Goal: Task Accomplishment & Management: Manage account settings

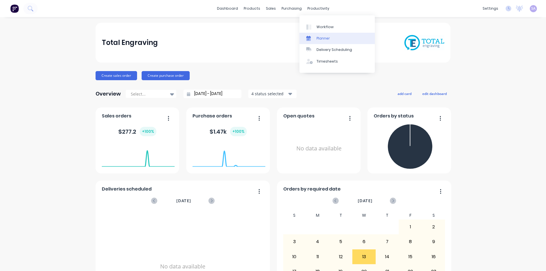
click at [325, 36] on div "Planner" at bounding box center [323, 38] width 13 height 5
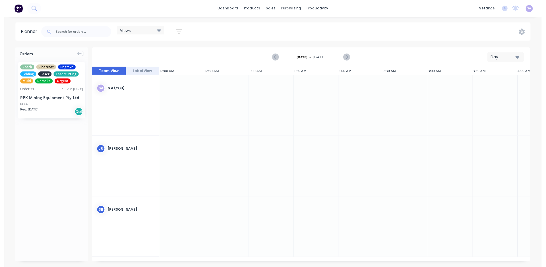
scroll to position [0, 1035]
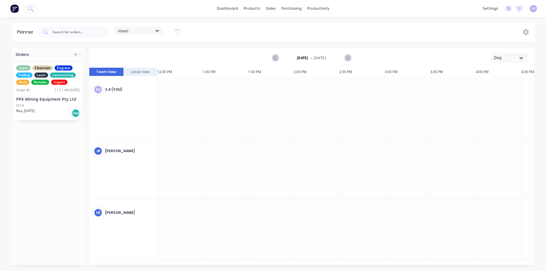
click at [535, 8] on span "SA" at bounding box center [533, 8] width 4 height 5
click at [509, 55] on button "Profile" at bounding box center [497, 59] width 75 height 11
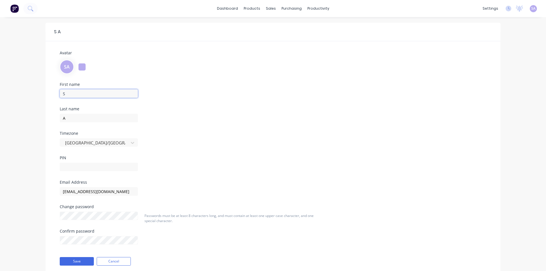
drag, startPoint x: 99, startPoint y: 85, endPoint x: 38, endPoint y: 91, distance: 61.4
click at [38, 91] on div "S A Avatar SA First name S Last name A Timezone [GEOGRAPHIC_DATA]/[GEOGRAPHIC_D…" at bounding box center [273, 154] width 546 height 274
type input "Kirra"
click at [74, 114] on input "A" at bounding box center [99, 118] width 78 height 9
type input "A"
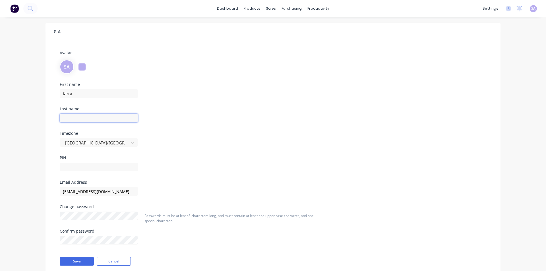
type input "A"
type input "[PERSON_NAME]"
drag, startPoint x: 84, startPoint y: 88, endPoint x: 19, endPoint y: 93, distance: 65.0
click at [19, 93] on div "S A Avatar SA First name Kirra Last name [PERSON_NAME] [GEOGRAPHIC_DATA]/[GEOGR…" at bounding box center [273, 154] width 546 height 274
type input "KIRRA"
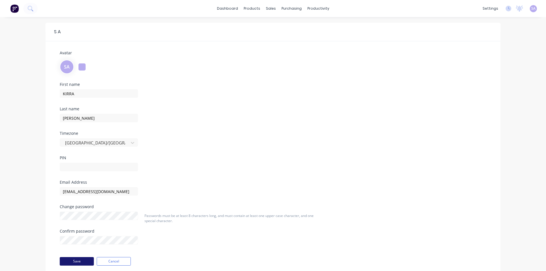
click at [83, 257] on button "Save" at bounding box center [77, 261] width 34 height 9
drag, startPoint x: 102, startPoint y: 88, endPoint x: 23, endPoint y: 90, distance: 79.7
click at [23, 90] on div "[PERSON_NAME] Avatar KM First name KIRRA Last name [PERSON_NAME] [GEOGRAPHIC_DA…" at bounding box center [273, 154] width 546 height 274
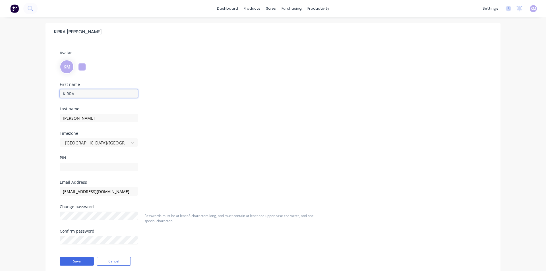
click at [86, 89] on input "KIRRA" at bounding box center [99, 93] width 78 height 9
type input "ADMIN"
click at [83, 114] on input "[PERSON_NAME]" at bounding box center [99, 118] width 78 height 9
drag, startPoint x: 95, startPoint y: 110, endPoint x: -22, endPoint y: 108, distance: 116.9
click at [0, 108] on html "dashboard products sales purchasing productivity dashboard products Product Cat…" at bounding box center [273, 145] width 546 height 291
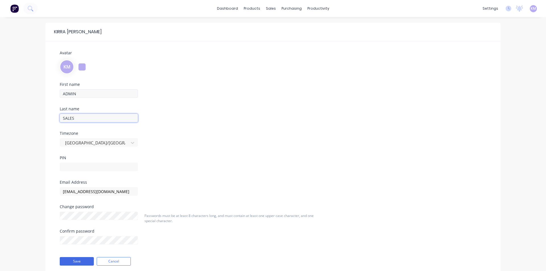
type input "SALES"
drag, startPoint x: 83, startPoint y: 86, endPoint x: 28, endPoint y: 86, distance: 54.9
click at [28, 86] on div "[PERSON_NAME] Avatar KM First name ADMIN Last name SALES Timezone [GEOGRAPHIC_D…" at bounding box center [273, 154] width 546 height 274
type input "SALES"
drag, startPoint x: 82, startPoint y: 110, endPoint x: 17, endPoint y: 117, distance: 65.5
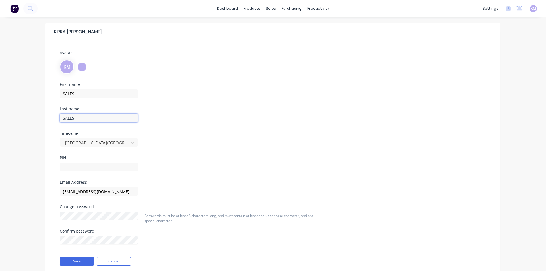
click at [17, 117] on div "[PERSON_NAME] Avatar KM First name SALES Last name SALES Timezone [GEOGRAPHIC_D…" at bounding box center [273, 154] width 546 height 274
type input "ADMIN"
click at [80, 163] on input "text" at bounding box center [99, 167] width 78 height 9
type input "3435"
drag, startPoint x: 94, startPoint y: 193, endPoint x: 94, endPoint y: 196, distance: 3.2
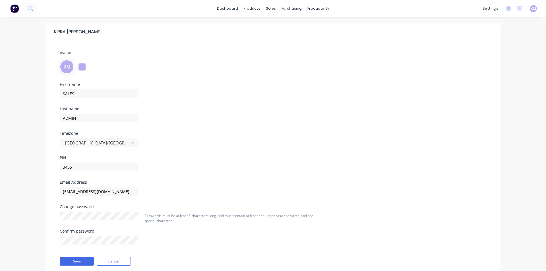
click at [94, 205] on div "Change password" at bounding box center [99, 212] width 78 height 15
click at [77, 257] on button "Save" at bounding box center [77, 261] width 34 height 9
click at [71, 229] on div "Confirm password" at bounding box center [99, 231] width 78 height 4
drag, startPoint x: 74, startPoint y: 158, endPoint x: 34, endPoint y: 159, distance: 39.3
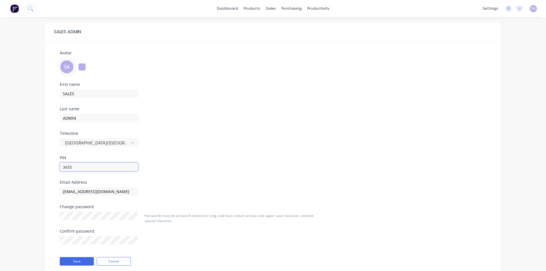
click at [34, 159] on div "SALES ADMIN Avatar SA First name SALES Last name ADMIN Timezone [GEOGRAPHIC_DAT…" at bounding box center [273, 154] width 546 height 274
type input "0000"
click at [90, 254] on div "Save Cancel" at bounding box center [121, 261] width 133 height 14
click at [79, 257] on button "Save" at bounding box center [77, 261] width 34 height 9
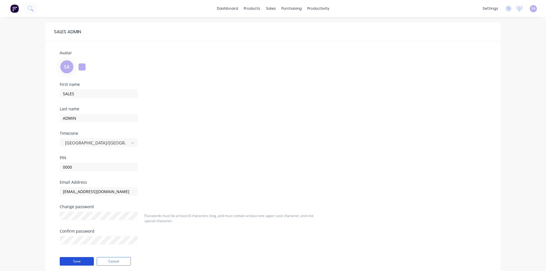
click at [79, 257] on button "Save" at bounding box center [77, 261] width 34 height 9
click at [75, 257] on button "Save" at bounding box center [77, 261] width 34 height 9
click at [108, 257] on button "Cancel" at bounding box center [114, 261] width 34 height 9
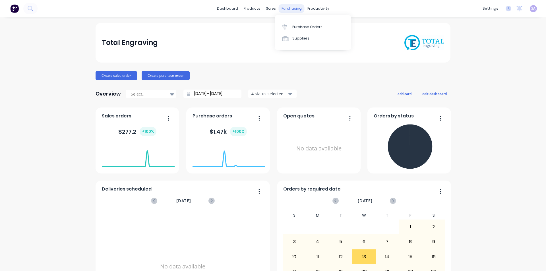
click at [289, 11] on div "purchasing" at bounding box center [292, 8] width 26 height 9
click at [336, 28] on link "Workflow" at bounding box center [336, 26] width 75 height 11
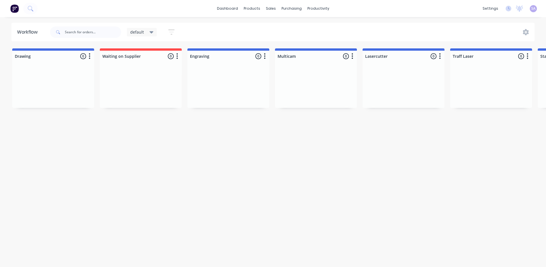
click at [89, 55] on icon "button" at bounding box center [89, 56] width 1 height 6
click at [73, 67] on button "Status colour" at bounding box center [63, 67] width 57 height 9
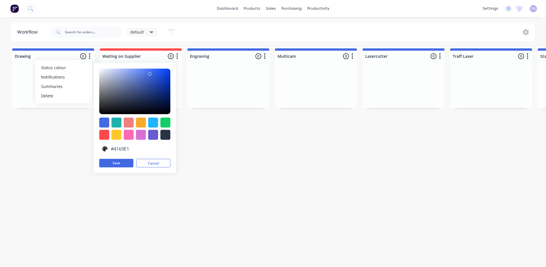
click at [160, 122] on div at bounding box center [165, 122] width 10 height 10
type input "#13CE66"
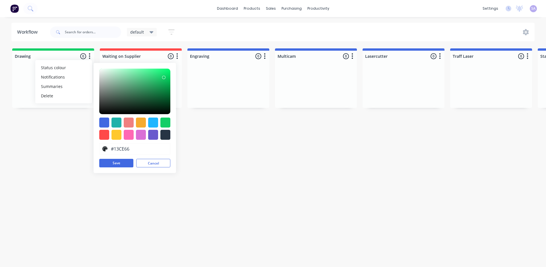
drag, startPoint x: 189, startPoint y: 130, endPoint x: 187, endPoint y: 127, distance: 3.3
click at [189, 130] on div "Workflow default Save new view None edit default (Default) edit Standard edit S…" at bounding box center [273, 139] width 546 height 233
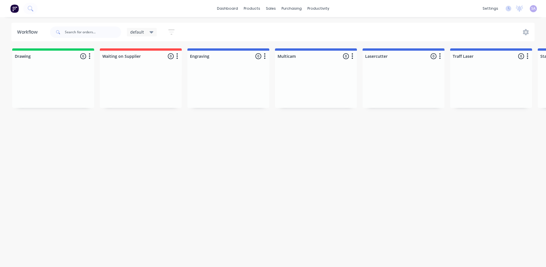
click at [176, 56] on icon "button" at bounding box center [177, 56] width 2 height 7
click at [152, 64] on button "Status colour" at bounding box center [151, 67] width 57 height 9
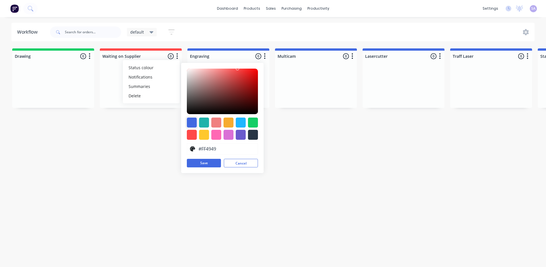
click at [187, 123] on div at bounding box center [192, 122] width 10 height 10
type input "#4169E1"
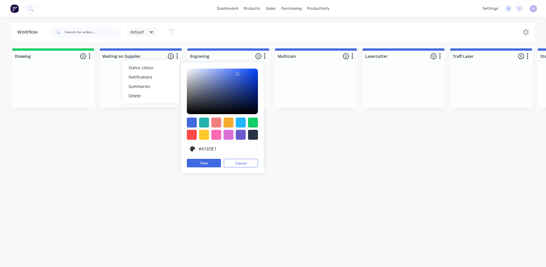
click at [270, 131] on div "Workflow default Save new view None edit default (Default) edit Standard edit S…" at bounding box center [273, 139] width 546 height 233
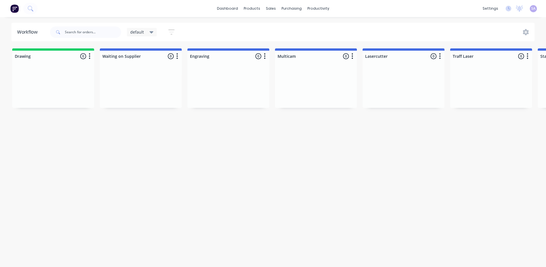
click at [264, 54] on icon "button" at bounding box center [265, 56] width 2 height 7
click at [225, 63] on button "Status colour" at bounding box center [238, 67] width 57 height 9
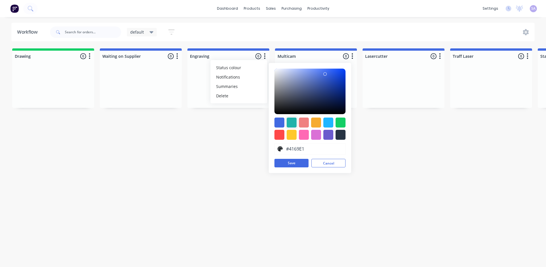
click at [287, 122] on div at bounding box center [292, 122] width 10 height 10
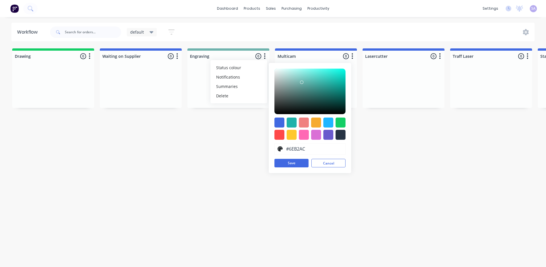
drag, startPoint x: 299, startPoint y: 81, endPoint x: 268, endPoint y: 82, distance: 31.0
click at [300, 82] on div at bounding box center [301, 82] width 3 height 3
click at [336, 119] on div at bounding box center [341, 122] width 10 height 10
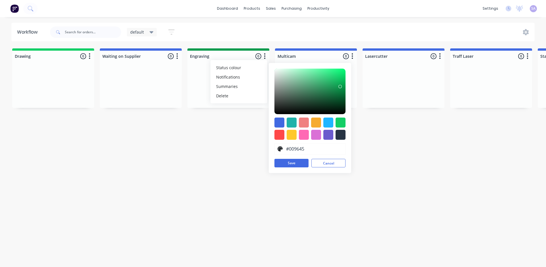
type input "#009444"
drag, startPoint x: 305, startPoint y: 78, endPoint x: 316, endPoint y: 87, distance: 13.8
click at [316, 87] on div "#009444 hex #009444 Save Cancel" at bounding box center [310, 118] width 82 height 110
click at [274, 165] on button "Save" at bounding box center [291, 163] width 34 height 9
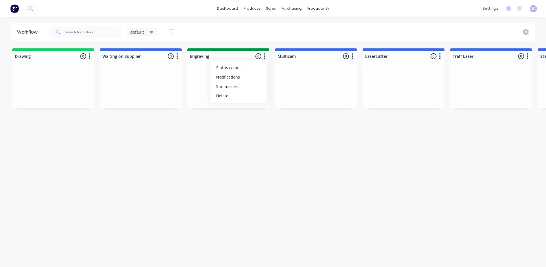
click at [352, 54] on icon "button" at bounding box center [353, 56] width 2 height 7
click at [299, 62] on div "Status colour #4169E1 hex #4169E1 Save Cancel Notifications Email SMS Summaries…" at bounding box center [326, 81] width 57 height 43
click at [298, 68] on button "Status colour" at bounding box center [326, 67] width 57 height 9
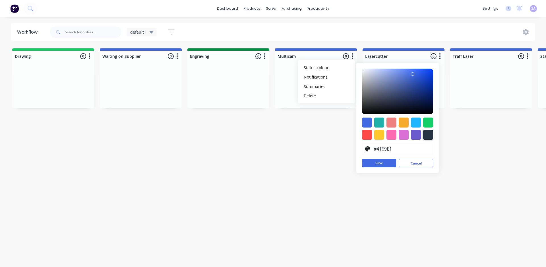
drag, startPoint x: 384, startPoint y: 136, endPoint x: 375, endPoint y: 97, distance: 39.6
click at [423, 135] on div at bounding box center [428, 135] width 10 height 10
type input "#A2A5AA"
drag, startPoint x: 348, startPoint y: 101, endPoint x: 321, endPoint y: 83, distance: 31.9
click at [364, 83] on div at bounding box center [365, 83] width 3 height 3
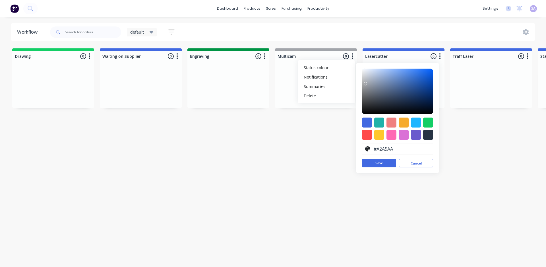
click at [362, 159] on button "Save" at bounding box center [379, 163] width 34 height 9
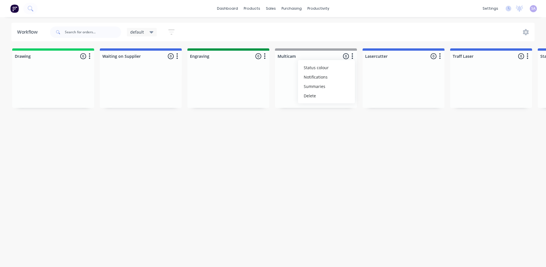
click at [439, 54] on icon "button" at bounding box center [440, 56] width 2 height 7
click at [386, 68] on button "Status colour" at bounding box center [414, 67] width 57 height 9
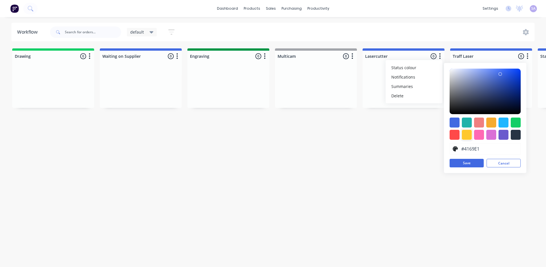
click at [462, 133] on div at bounding box center [467, 135] width 10 height 10
type input "#FFC82C"
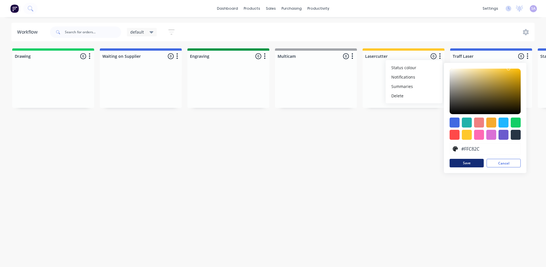
click at [450, 160] on button "Save" at bounding box center [467, 163] width 34 height 9
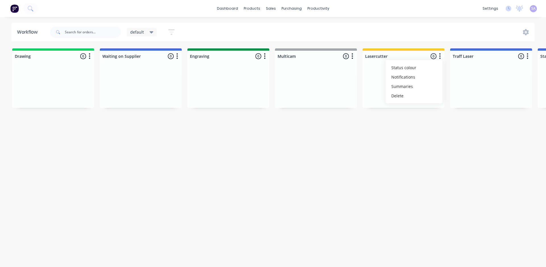
click at [527, 55] on icon "button" at bounding box center [527, 56] width 1 height 6
click at [473, 62] on div "Status colour #4169E1 hex #4169E1 Save Cancel Notifications Email SMS Summaries…" at bounding box center [501, 81] width 57 height 43
click at [473, 66] on button "Status colour" at bounding box center [501, 67] width 57 height 9
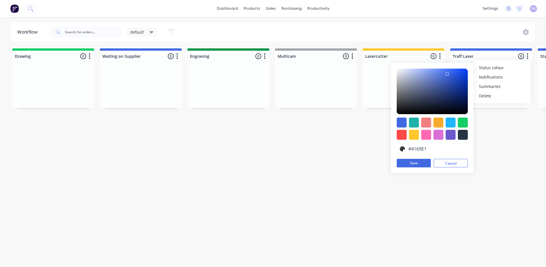
click at [397, 132] on div at bounding box center [402, 135] width 10 height 10
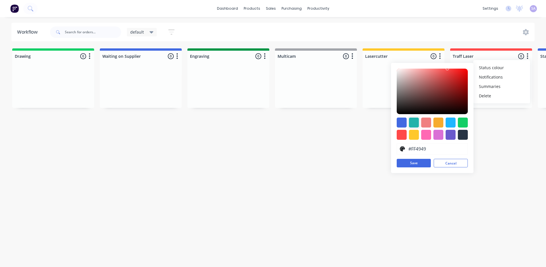
click at [409, 122] on div at bounding box center [414, 122] width 10 height 10
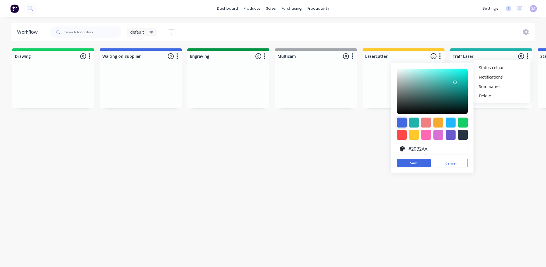
click at [397, 122] on div at bounding box center [402, 122] width 10 height 10
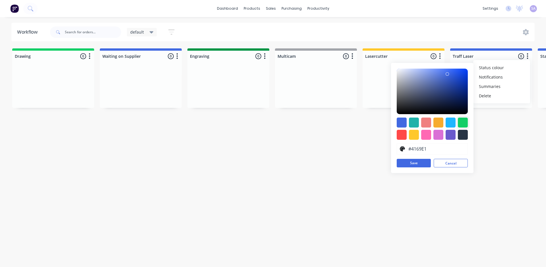
click at [402, 123] on div "#4169E1 hex #4169E1 Save Cancel" at bounding box center [432, 118] width 82 height 110
click at [446, 134] on div at bounding box center [451, 135] width 10 height 10
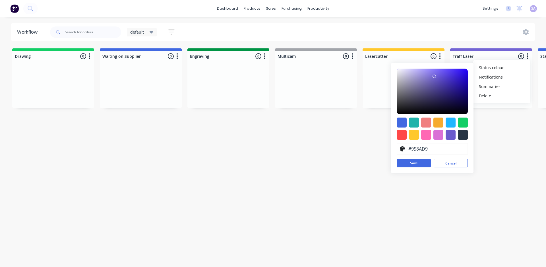
type input "#998FD9"
drag, startPoint x: 369, startPoint y: 76, endPoint x: 355, endPoint y: 75, distance: 14.8
click at [419, 75] on div at bounding box center [420, 75] width 3 height 3
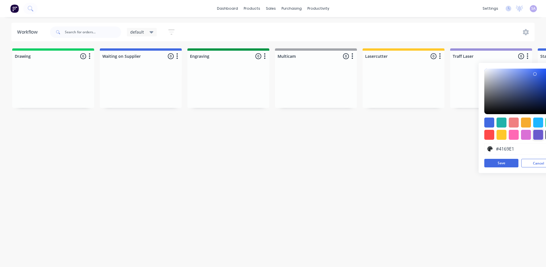
click at [533, 131] on div at bounding box center [538, 135] width 10 height 10
type input "#6A5ACD"
click at [484, 166] on button "Save" at bounding box center [501, 163] width 34 height 9
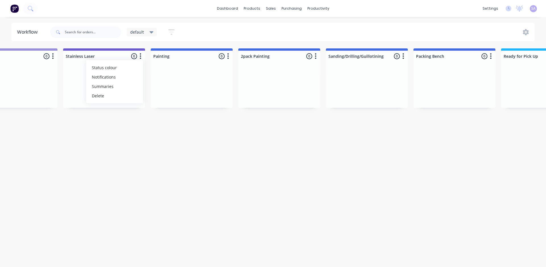
scroll to position [0, 501]
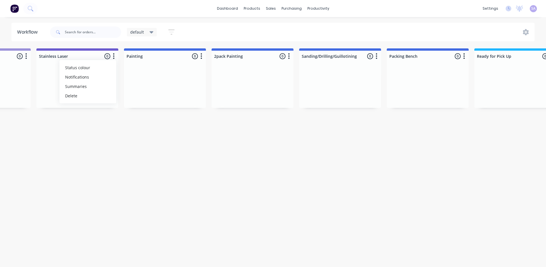
click at [286, 55] on button "button" at bounding box center [289, 56] width 7 height 7
click at [235, 65] on button "Status colour" at bounding box center [263, 67] width 57 height 9
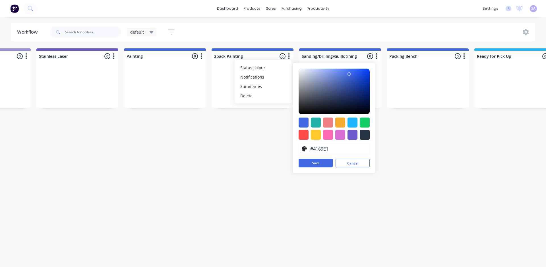
click at [311, 132] on div at bounding box center [316, 135] width 10 height 10
type input "#FFC82C"
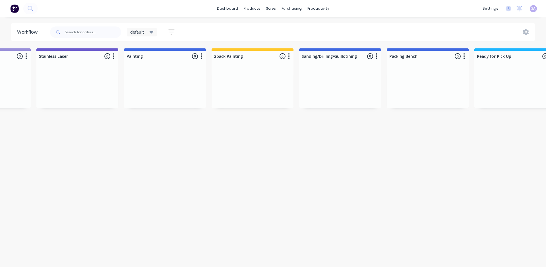
click at [546, 57] on icon "button" at bounding box center [551, 56] width 1 height 6
click at [497, 69] on button "Status colour" at bounding box center [525, 67] width 57 height 9
drag, startPoint x: 494, startPoint y: 77, endPoint x: 479, endPoint y: 71, distance: 16.0
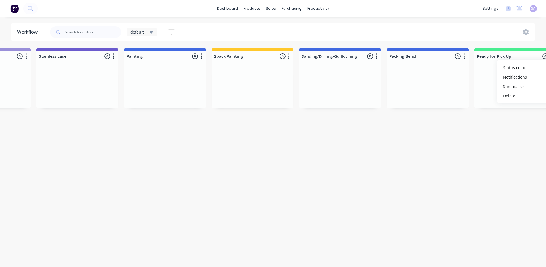
drag, startPoint x: 489, startPoint y: 83, endPoint x: 502, endPoint y: 75, distance: 15.8
type input "#2AC470"
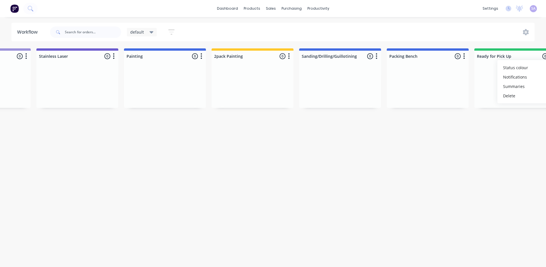
drag, startPoint x: 493, startPoint y: 77, endPoint x: 485, endPoint y: 78, distance: 7.9
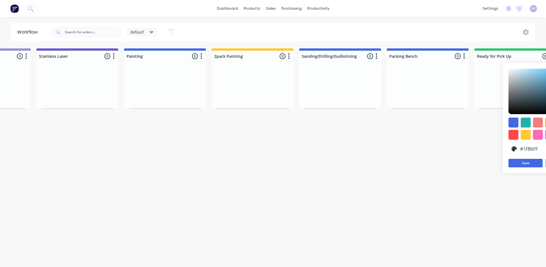
type input "#46C47E"
drag, startPoint x: 429, startPoint y: 75, endPoint x: 411, endPoint y: 78, distance: 18.2
click at [546, 78] on div at bounding box center [554, 78] width 3 height 3
click at [508, 166] on button "Save" at bounding box center [525, 163] width 34 height 9
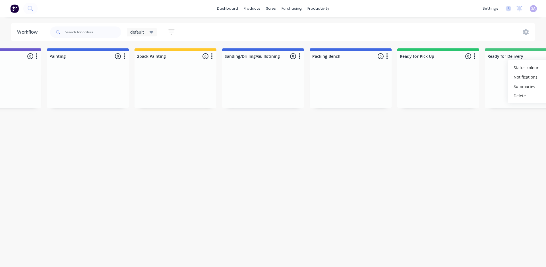
scroll to position [0, 576]
click at [511, 94] on button "Delete" at bounding box center [539, 95] width 57 height 9
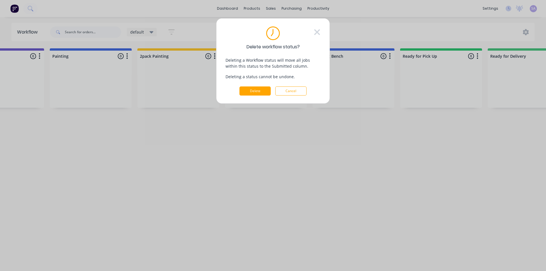
click at [266, 86] on button "Delete" at bounding box center [254, 90] width 31 height 9
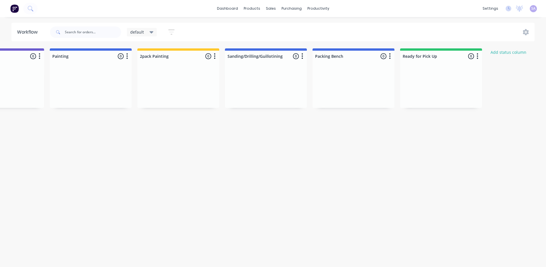
click at [477, 58] on icon "button" at bounding box center [478, 56] width 2 height 7
click at [400, 54] on div at bounding box center [441, 56] width 82 height 11
type input "Ready"
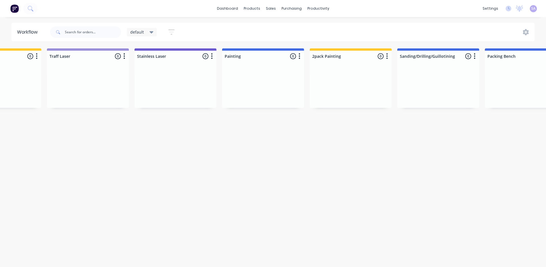
scroll to position [0, 401]
click at [510, 67] on button "Status colour" at bounding box center [538, 67] width 57 height 9
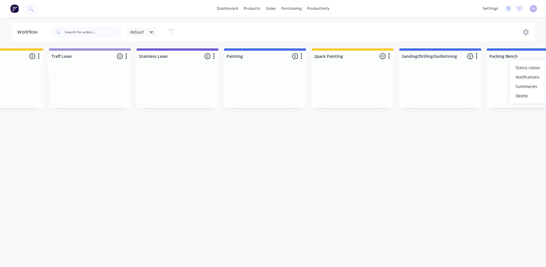
type input "#FF69B4"
click at [473, 53] on button "button" at bounding box center [476, 56] width 7 height 7
click at [422, 65] on button "Status colour" at bounding box center [450, 67] width 57 height 9
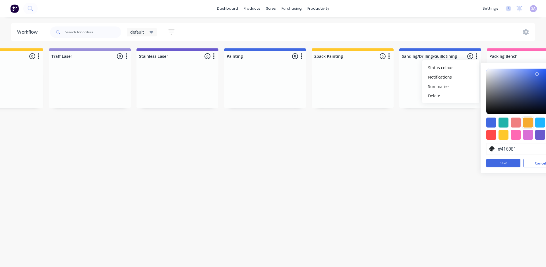
click at [523, 120] on div at bounding box center [528, 122] width 10 height 10
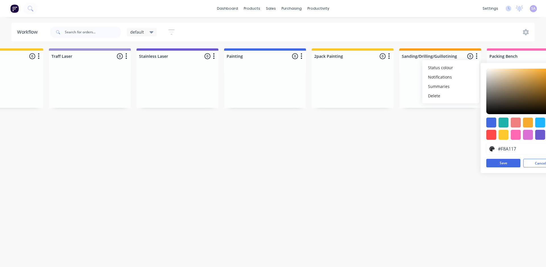
type input "#F8A116"
drag, startPoint x: 434, startPoint y: 69, endPoint x: 441, endPoint y: 69, distance: 7.4
click at [546, 69] on div at bounding box center [550, 69] width 3 height 3
click at [486, 161] on button "Save" at bounding box center [503, 163] width 34 height 9
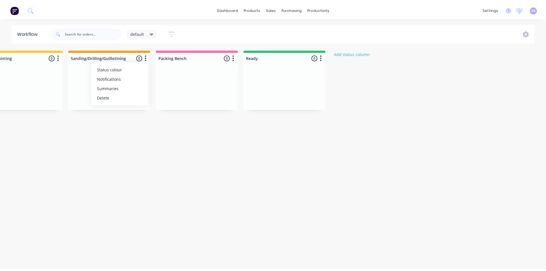
scroll to position [0, 0]
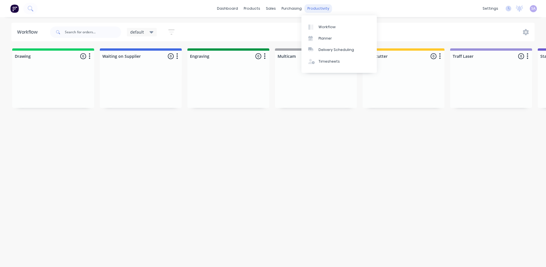
click at [314, 10] on div "productivity" at bounding box center [319, 8] width 28 height 9
click at [329, 37] on div "Planner" at bounding box center [325, 38] width 13 height 5
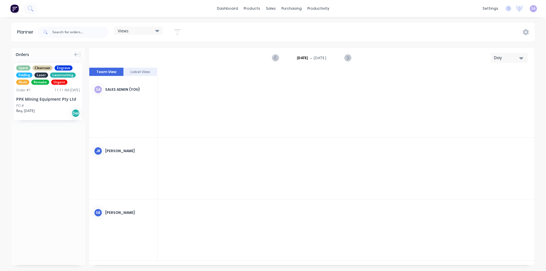
scroll to position [0, 1035]
click at [527, 54] on button "Day" at bounding box center [509, 58] width 37 height 10
click at [512, 82] on div "Week" at bounding box center [496, 84] width 56 height 11
drag, startPoint x: 373, startPoint y: 95, endPoint x: 369, endPoint y: 94, distance: 3.7
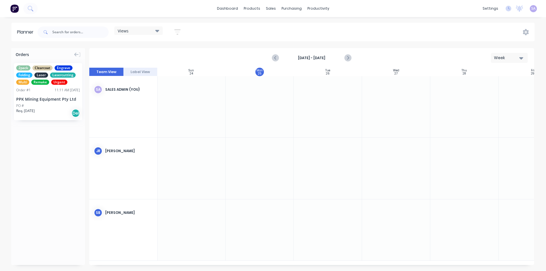
click at [369, 94] on div at bounding box center [396, 106] width 68 height 61
click at [54, 80] on span "Urgent" at bounding box center [59, 82] width 16 height 5
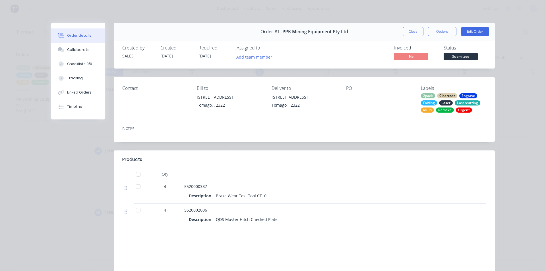
click at [452, 93] on div "2pack Clearcoat Engrave Folding Laser Lasercutting Multi Remake Urgent" at bounding box center [453, 102] width 65 height 19
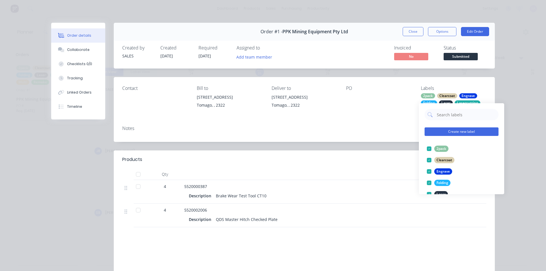
click at [461, 134] on button "Create new label" at bounding box center [462, 131] width 74 height 9
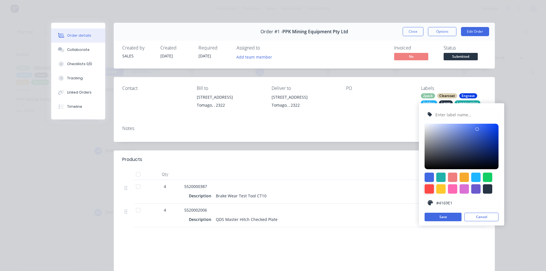
drag, startPoint x: 427, startPoint y: 187, endPoint x: 439, endPoint y: 181, distance: 14.4
click at [427, 187] on div at bounding box center [429, 188] width 9 height 9
type input "#FF4949"
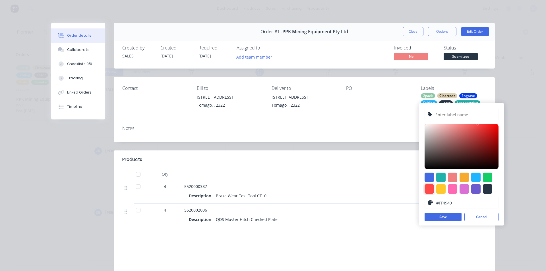
click at [477, 123] on div "#FF4949 hex #FF4949 Save Cancel" at bounding box center [461, 164] width 85 height 122
click at [451, 115] on input "text" at bounding box center [465, 114] width 61 height 11
type input "RED"
type input "#FA0A0A"
drag, startPoint x: 478, startPoint y: 125, endPoint x: 496, endPoint y: 125, distance: 17.9
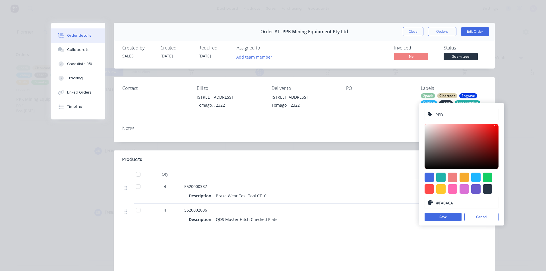
click at [496, 125] on div at bounding box center [495, 124] width 3 height 3
click at [449, 217] on button "Save" at bounding box center [443, 217] width 37 height 9
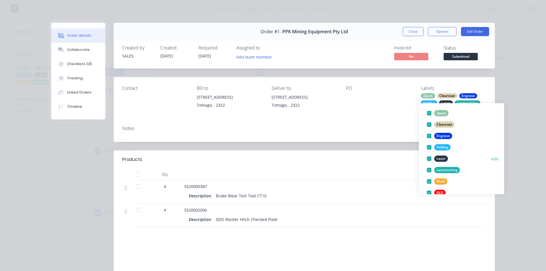
scroll to position [0, 0]
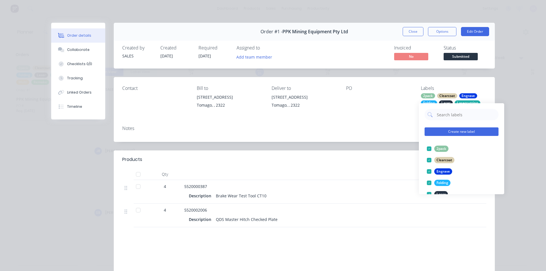
click at [464, 132] on button "Create new label" at bounding box center [462, 131] width 74 height 9
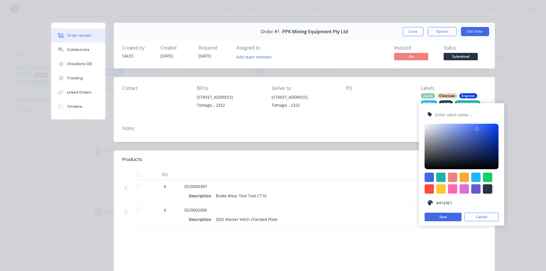
click at [490, 189] on div at bounding box center [487, 188] width 9 height 9
type input "#273444"
click at [449, 115] on input "text" at bounding box center [465, 114] width 61 height 11
type input "BLACK"
type input "#2E3D50"
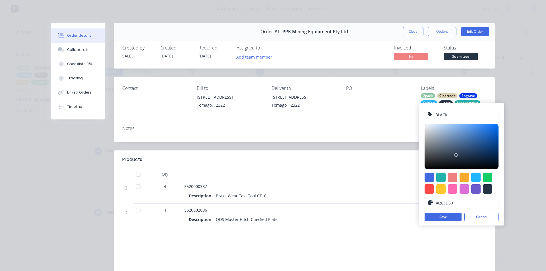
click at [456, 155] on div at bounding box center [462, 147] width 74 height 46
click at [425, 86] on div "Labels 2pack Clearcoat Engrave Folding Laser Lasercutting Multi Remake Urgent" at bounding box center [453, 99] width 65 height 27
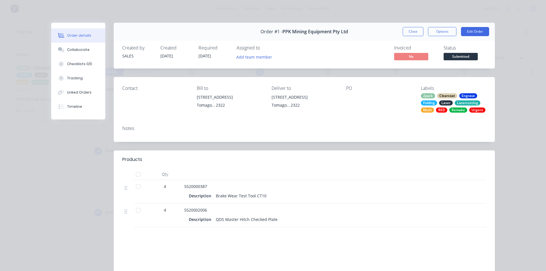
click at [429, 93] on div "2pack" at bounding box center [428, 95] width 14 height 5
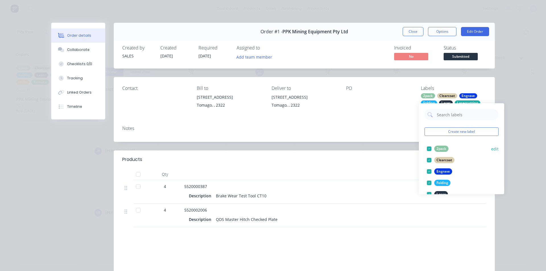
click at [493, 148] on button "edit" at bounding box center [494, 149] width 7 height 6
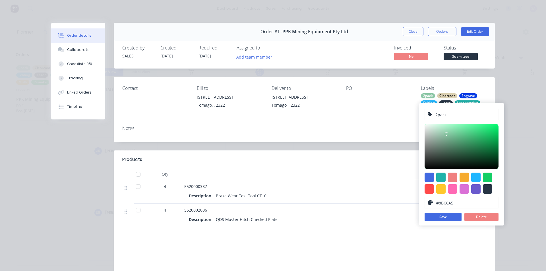
drag, startPoint x: 414, startPoint y: 118, endPoint x: 386, endPoint y: 119, distance: 28.2
click at [386, 119] on body "dashboard products sales purchasing productivity dashboard products Product Cat…" at bounding box center [273, 135] width 546 height 271
drag, startPoint x: 449, startPoint y: 115, endPoint x: 412, endPoint y: 116, distance: 37.3
click at [412, 116] on body "dashboard products sales purchasing productivity dashboard products Product Cat…" at bounding box center [273, 135] width 546 height 271
type input "2PACK"
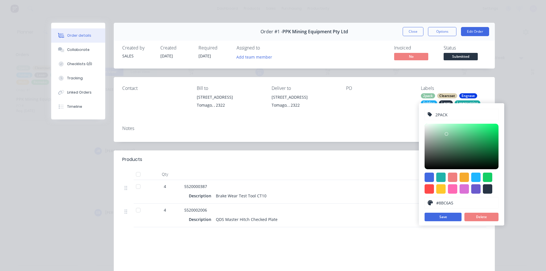
click at [407, 150] on header "Products" at bounding box center [304, 159] width 381 height 18
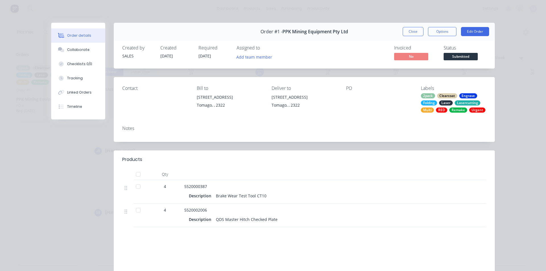
click at [453, 93] on div "Clearcoat" at bounding box center [447, 95] width 20 height 5
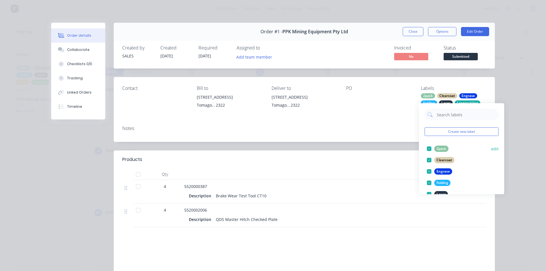
click at [491, 148] on button "edit" at bounding box center [494, 149] width 7 height 6
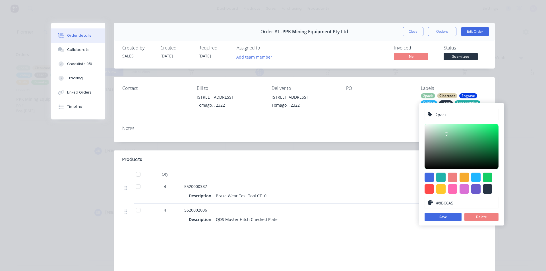
drag, startPoint x: 454, startPoint y: 116, endPoint x: 424, endPoint y: 117, distance: 30.2
click at [424, 117] on div "2pack #8BC6A5 hex #8BC6A5 Save Delete" at bounding box center [461, 164] width 85 height 122
type input "2PACK"
click at [450, 216] on button "Save" at bounding box center [443, 217] width 37 height 9
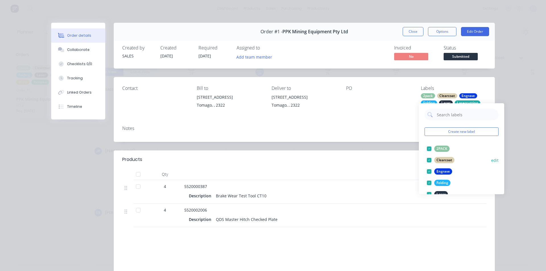
click at [493, 160] on button "edit" at bounding box center [494, 160] width 7 height 6
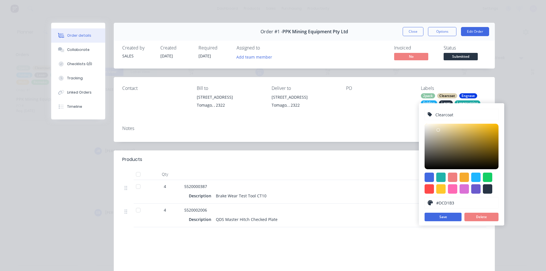
drag, startPoint x: 455, startPoint y: 114, endPoint x: 399, endPoint y: 116, distance: 56.4
click at [399, 116] on body "dashboard products sales purchasing productivity dashboard products Product Cat…" at bounding box center [273, 135] width 546 height 271
drag, startPoint x: 454, startPoint y: 115, endPoint x: 416, endPoint y: 116, distance: 38.1
click at [416, 116] on body "dashboard products sales purchasing productivity dashboard products Product Cat…" at bounding box center [273, 135] width 546 height 271
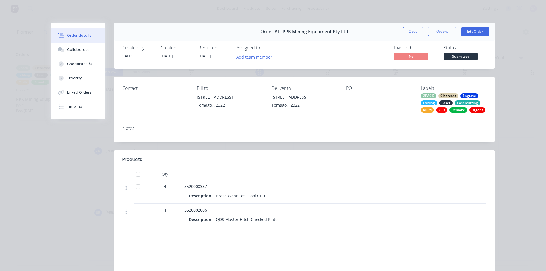
click at [416, 126] on div "Notes" at bounding box center [304, 128] width 364 height 5
click at [473, 93] on div "Engrave" at bounding box center [469, 95] width 18 height 5
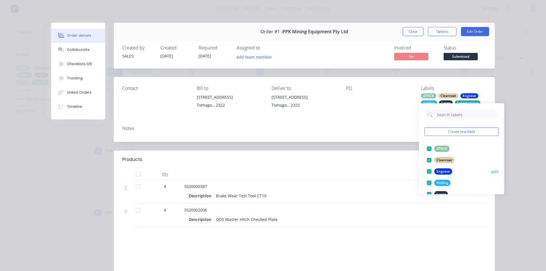
click at [492, 171] on button "edit" at bounding box center [494, 172] width 7 height 6
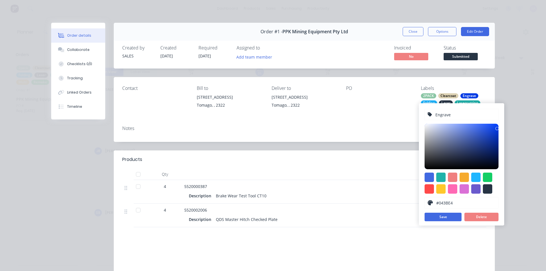
drag, startPoint x: 456, startPoint y: 114, endPoint x: 427, endPoint y: 115, distance: 28.4
click at [427, 115] on div "Engrave" at bounding box center [462, 114] width 74 height 11
type input "ENGRAVE"
click at [450, 220] on button "Save" at bounding box center [443, 217] width 37 height 9
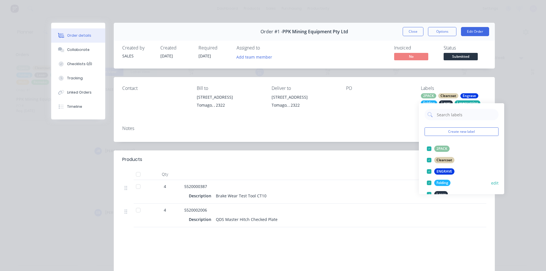
click at [491, 183] on button "edit" at bounding box center [494, 183] width 7 height 6
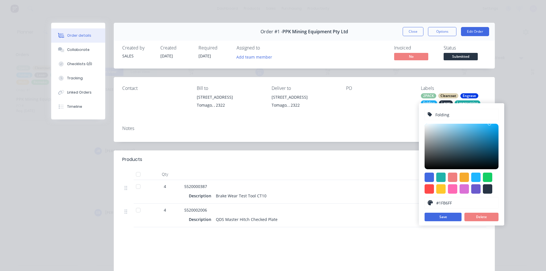
drag, startPoint x: 452, startPoint y: 115, endPoint x: 421, endPoint y: 115, distance: 31.0
click at [421, 115] on div "Folding #1FB6FF hex #1FB6FF Save Delete" at bounding box center [461, 164] width 85 height 122
type input "FOLDING"
click at [450, 220] on button "Save" at bounding box center [443, 217] width 37 height 9
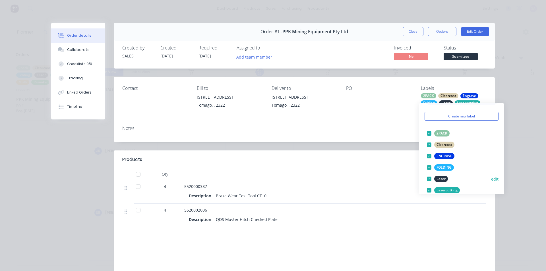
scroll to position [28, 0]
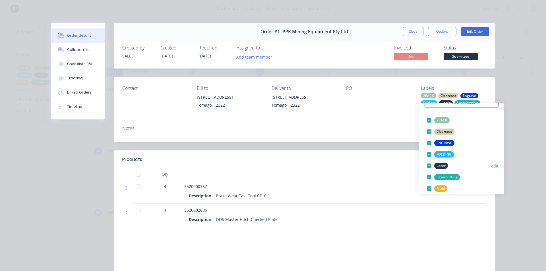
click at [492, 164] on button "edit" at bounding box center [494, 166] width 7 height 6
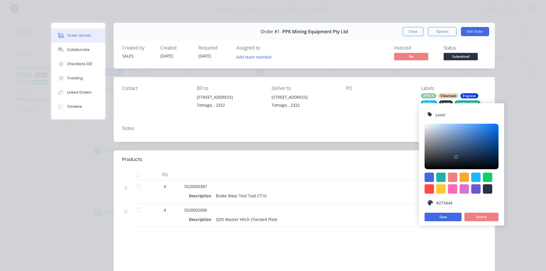
drag, startPoint x: 449, startPoint y: 114, endPoint x: 431, endPoint y: 115, distance: 18.3
click at [431, 115] on div "Laser" at bounding box center [462, 114] width 74 height 11
type input "LASER TRAFF"
click at [444, 218] on button "Save" at bounding box center [443, 217] width 37 height 9
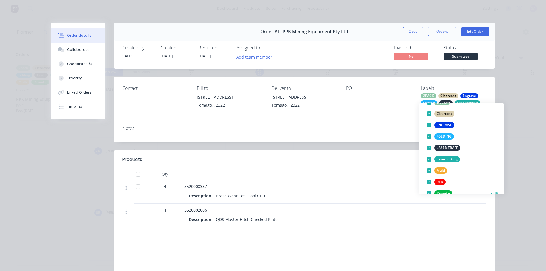
scroll to position [57, 0]
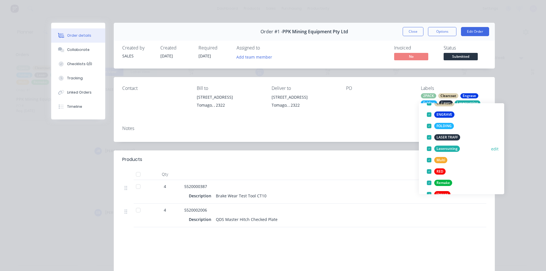
click at [493, 149] on button "edit" at bounding box center [494, 149] width 7 height 6
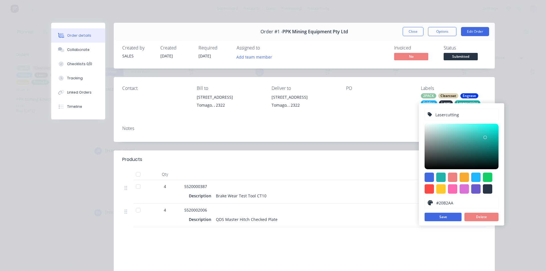
drag, startPoint x: 464, startPoint y: 115, endPoint x: 417, endPoint y: 118, distance: 46.7
click at [417, 118] on body "dashboard products sales purchasing productivity dashboard products Product Cat…" at bounding box center [273, 135] width 546 height 271
drag, startPoint x: 453, startPoint y: 116, endPoint x: 426, endPoint y: 114, distance: 26.8
click at [426, 114] on div "Lasercutting" at bounding box center [462, 114] width 74 height 11
type input "LASERCUT"
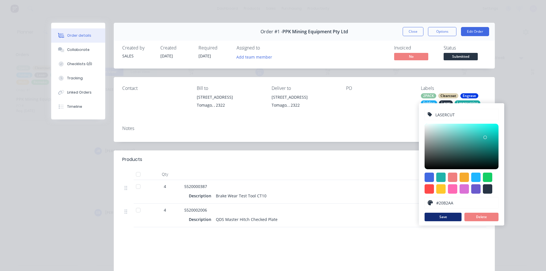
click at [458, 216] on button "Save" at bounding box center [443, 217] width 37 height 9
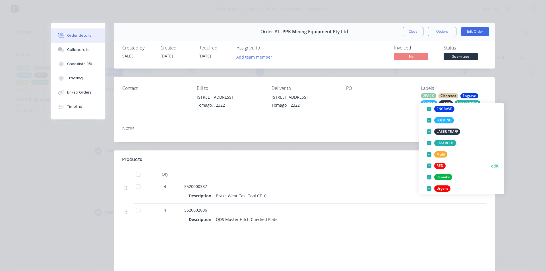
scroll to position [68, 0]
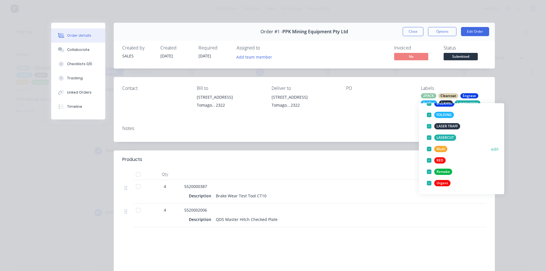
click at [492, 148] on button "edit" at bounding box center [494, 149] width 7 height 6
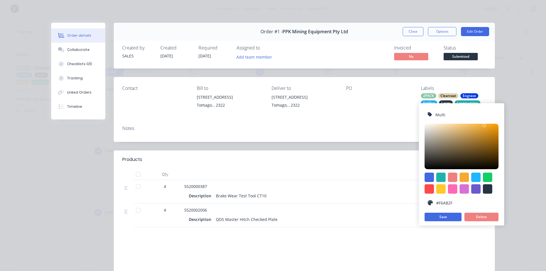
drag, startPoint x: 452, startPoint y: 113, endPoint x: 432, endPoint y: 115, distance: 19.9
click at [432, 115] on div "Multi" at bounding box center [462, 114] width 74 height 11
type input "MULTICAM"
click at [444, 217] on button "Save" at bounding box center [443, 217] width 37 height 9
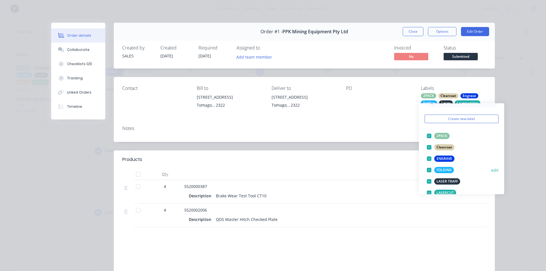
scroll to position [0, 0]
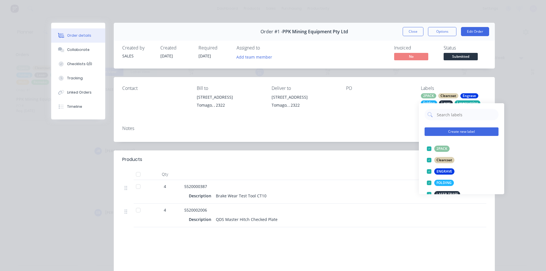
click at [478, 130] on button "Create new label" at bounding box center [462, 131] width 74 height 9
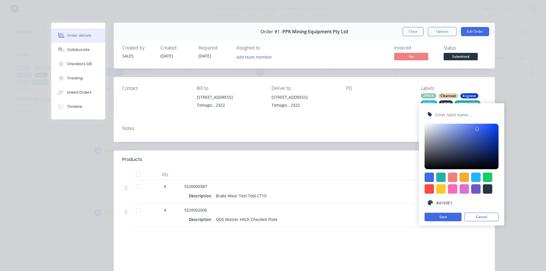
click at [462, 113] on input "text" at bounding box center [465, 114] width 61 height 11
type input "LASER SS"
click at [476, 128] on div at bounding box center [475, 127] width 3 height 3
click at [486, 189] on div at bounding box center [487, 188] width 9 height 9
type input "#273444"
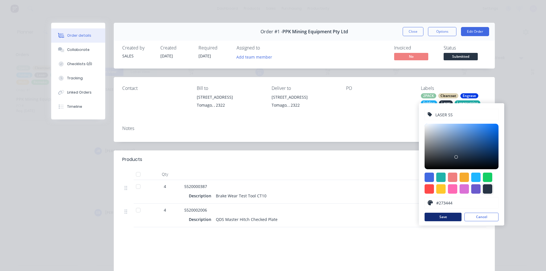
click at [446, 220] on button "Save" at bounding box center [443, 217] width 37 height 9
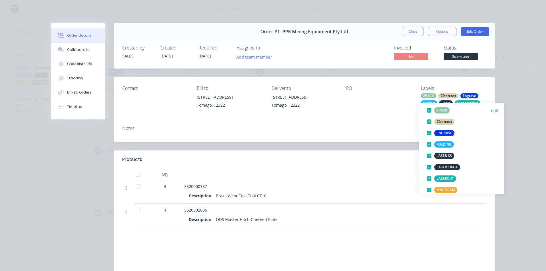
scroll to position [79, 0]
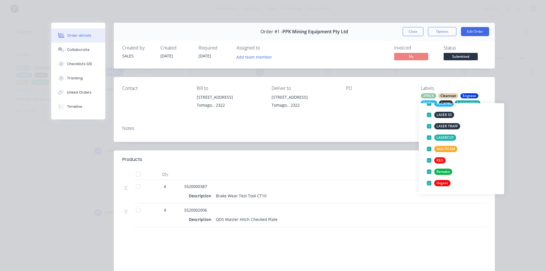
click at [510, 208] on div "Order details Collaborate Checklists 0/0 Tracking Linked Orders Timeline Order …" at bounding box center [273, 135] width 546 height 271
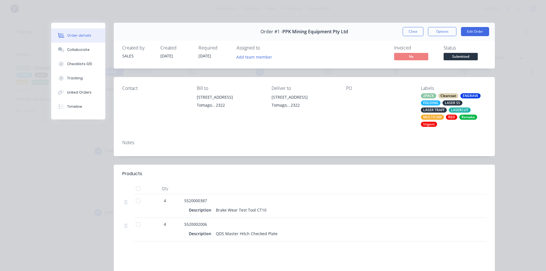
click at [448, 115] on div "RED" at bounding box center [451, 117] width 11 height 5
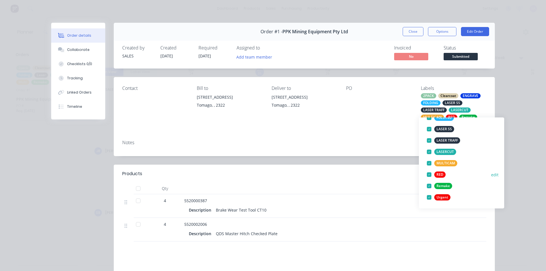
click at [491, 175] on button "edit" at bounding box center [494, 175] width 7 height 6
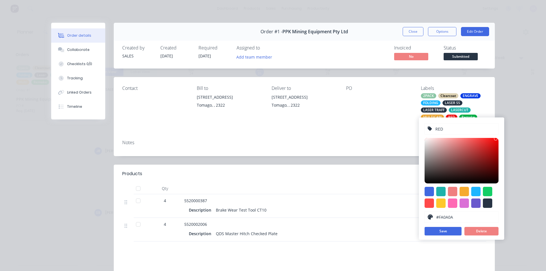
drag, startPoint x: 446, startPoint y: 129, endPoint x: 412, endPoint y: 128, distance: 34.4
click at [412, 128] on body "dashboard products sales purchasing productivity dashboard products Product Cat…" at bounding box center [273, 135] width 546 height 271
type input "Red"
click at [454, 230] on button "Save" at bounding box center [443, 231] width 37 height 9
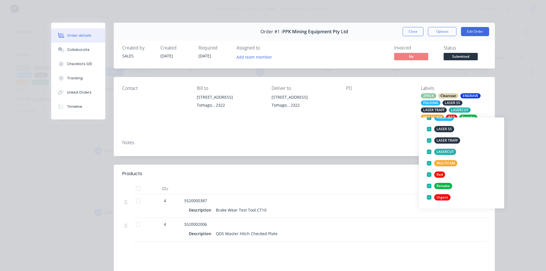
click at [469, 71] on button "Create new label" at bounding box center [462, 66] width 74 height 9
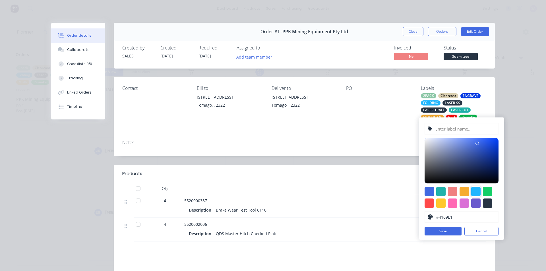
click at [476, 193] on div at bounding box center [475, 191] width 9 height 9
type input "#1FB6FF"
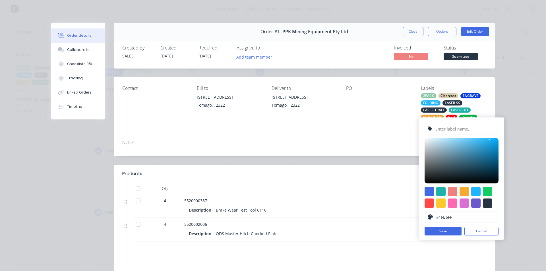
click at [458, 130] on input "text" at bounding box center [465, 128] width 61 height 11
type input "Sandvik Blue"
drag, startPoint x: 488, startPoint y: 138, endPoint x: 486, endPoint y: 156, distance: 17.5
click at [489, 139] on div at bounding box center [488, 139] width 3 height 3
type input "#20AFFA"
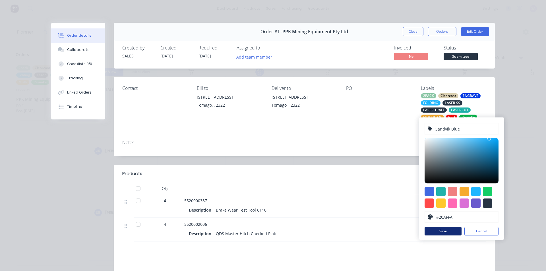
click at [453, 229] on button "Save" at bounding box center [443, 231] width 37 height 9
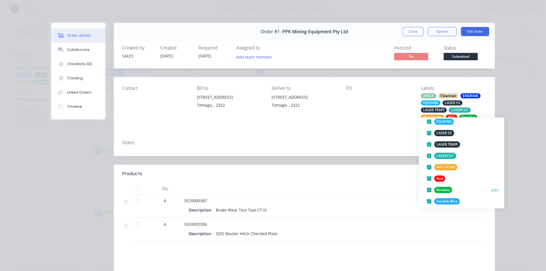
scroll to position [62, 0]
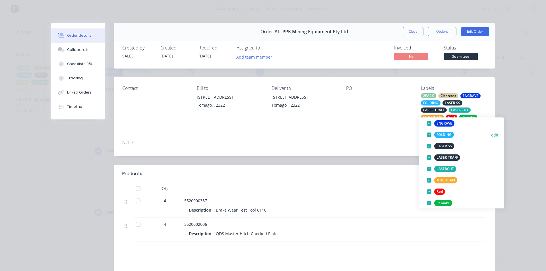
click at [491, 134] on button "edit" at bounding box center [494, 135] width 7 height 6
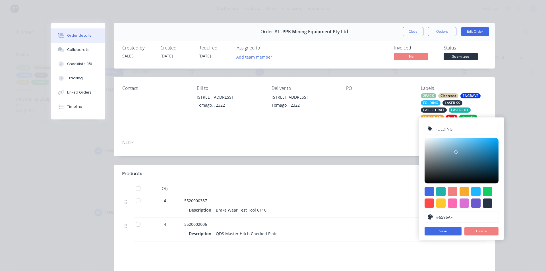
type input "#6695AE"
drag, startPoint x: 489, startPoint y: 139, endPoint x: 455, endPoint y: 152, distance: 36.5
click at [455, 152] on div at bounding box center [455, 151] width 3 height 3
click at [448, 232] on button "Save" at bounding box center [443, 231] width 37 height 9
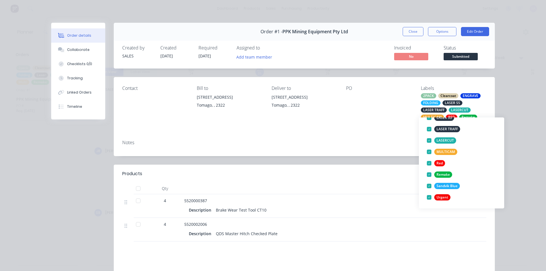
scroll to position [0, 0]
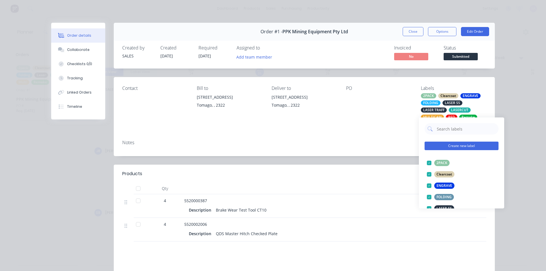
click at [478, 148] on button "Create new label" at bounding box center [462, 146] width 74 height 9
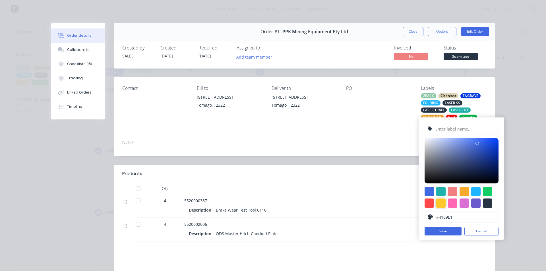
drag, startPoint x: 437, startPoint y: 200, endPoint x: 440, endPoint y: 202, distance: 3.4
click at [438, 201] on div at bounding box center [440, 203] width 9 height 9
type input "#FFC82C"
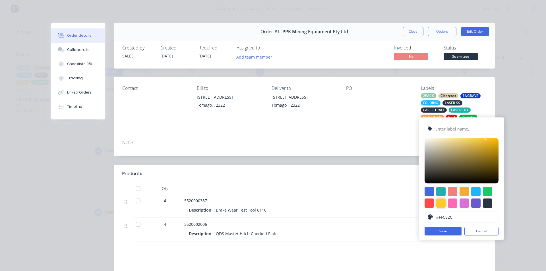
click at [457, 128] on input "text" at bounding box center [465, 128] width 61 height 11
type input "2P YELLOW"
drag, startPoint x: 485, startPoint y: 138, endPoint x: 481, endPoint y: 143, distance: 6.3
click at [481, 143] on div at bounding box center [481, 142] width 3 height 3
type input "#E4B736"
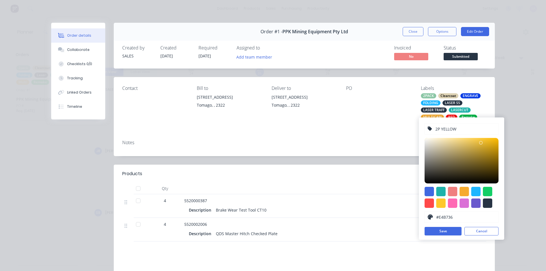
click at [481, 143] on div at bounding box center [480, 142] width 3 height 3
click at [454, 229] on button "Save" at bounding box center [443, 231] width 37 height 9
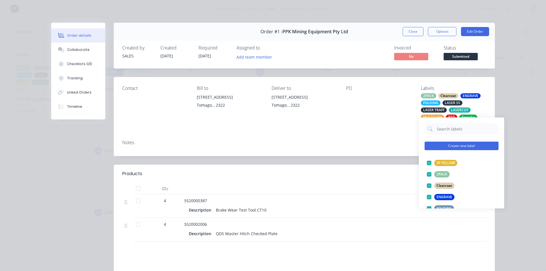
click at [466, 147] on button "Create new label" at bounding box center [462, 146] width 74 height 9
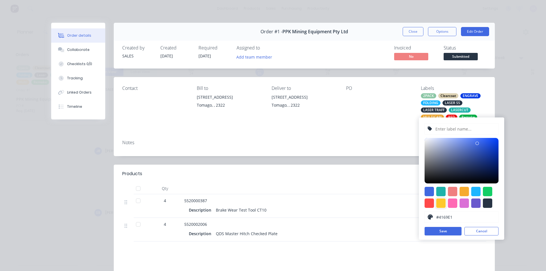
click at [442, 207] on div at bounding box center [440, 203] width 9 height 9
type input "#FFC82C"
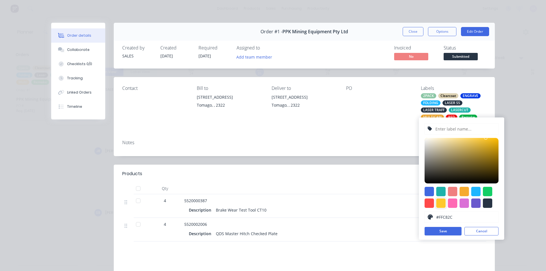
click at [451, 130] on input "text" at bounding box center [465, 128] width 61 height 11
type input "Yellow"
click at [442, 230] on button "Save" at bounding box center [443, 231] width 37 height 9
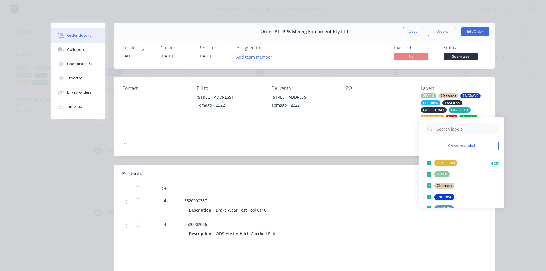
click at [492, 164] on button "edit" at bounding box center [494, 163] width 7 height 6
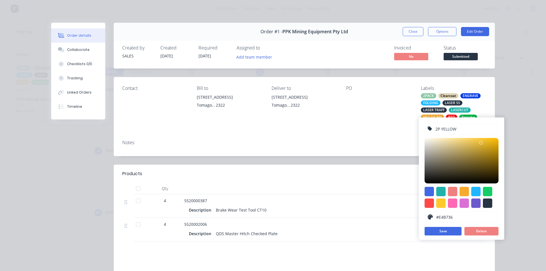
drag, startPoint x: 459, startPoint y: 129, endPoint x: 443, endPoint y: 129, distance: 15.6
click at [443, 129] on input "2P YELLOW" at bounding box center [465, 128] width 61 height 11
type input "2P Yellow"
click at [453, 231] on button "Save" at bounding box center [443, 231] width 37 height 9
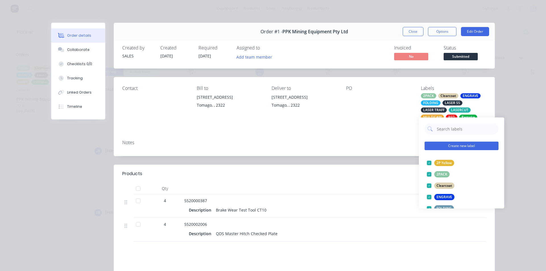
click at [466, 147] on button "Create new label" at bounding box center [462, 146] width 74 height 9
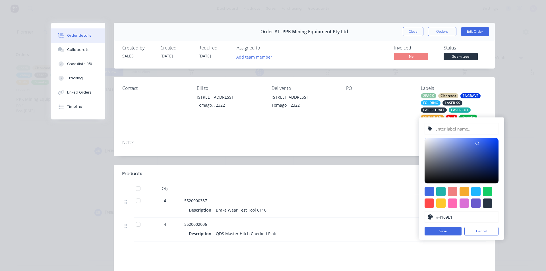
click at [462, 131] on input "text" at bounding box center [465, 128] width 61 height 11
type input "Y"
type input "2P Red"
click at [428, 204] on div at bounding box center [429, 203] width 9 height 9
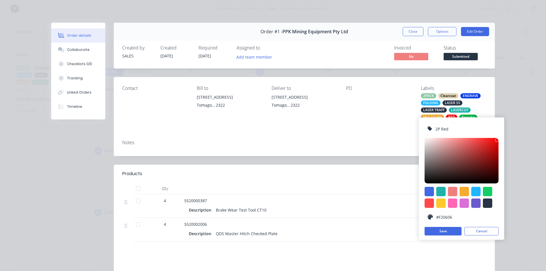
type input "#F20505"
drag, startPoint x: 478, startPoint y: 139, endPoint x: 491, endPoint y: 154, distance: 19.3
click at [497, 140] on div at bounding box center [496, 139] width 3 height 3
click at [450, 233] on button "Save" at bounding box center [443, 231] width 37 height 9
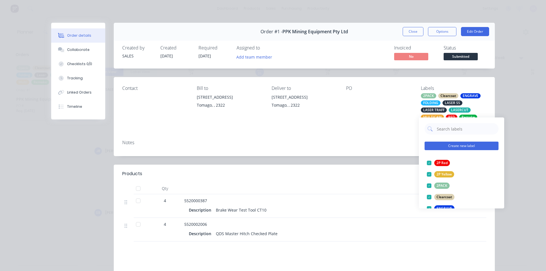
click at [479, 147] on button "Create new label" at bounding box center [462, 146] width 74 height 9
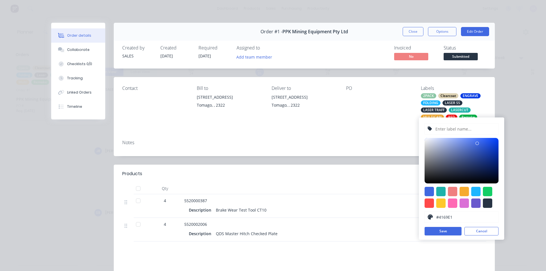
click at [462, 129] on input "text" at bounding box center [465, 128] width 61 height 11
type input "2P Black"
click at [489, 204] on div at bounding box center [487, 203] width 9 height 9
type input "#273444"
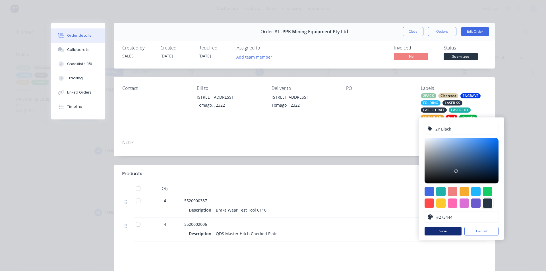
click at [454, 233] on button "Save" at bounding box center [443, 231] width 37 height 9
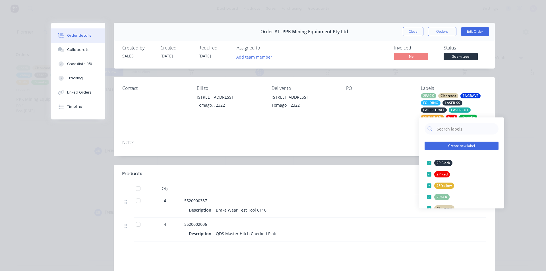
click at [468, 146] on button "Create new label" at bounding box center [462, 146] width 74 height 9
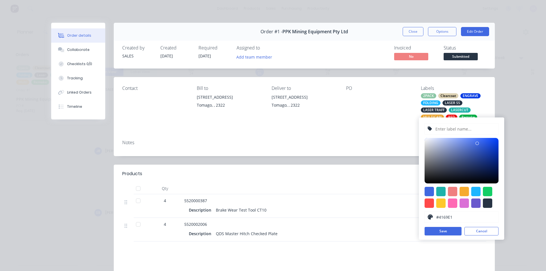
click at [468, 126] on input "text" at bounding box center [465, 128] width 61 height 11
type input "White"
type input "#FFFFFF"
drag, startPoint x: 476, startPoint y: 143, endPoint x: 421, endPoint y: 138, distance: 55.4
click at [421, 138] on div "White #FFFFFF hex #FFFFFF Save Cancel" at bounding box center [461, 178] width 85 height 122
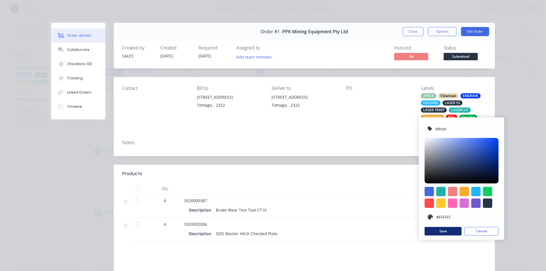
click at [438, 230] on button "Save" at bounding box center [443, 231] width 37 height 9
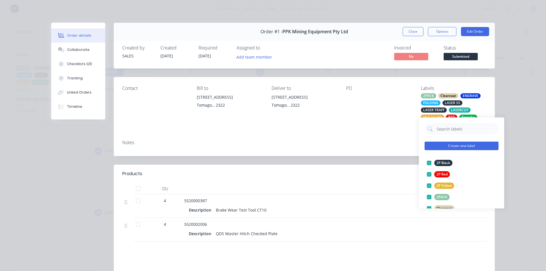
click at [482, 142] on button "Create new label" at bounding box center [462, 146] width 74 height 9
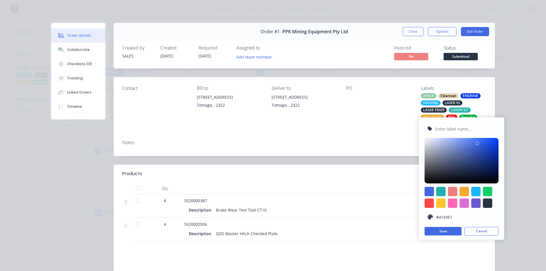
click at [441, 127] on input "text" at bounding box center [465, 128] width 61 height 11
type input "UGL Dark Blue"
click at [428, 191] on div at bounding box center [429, 191] width 9 height 9
drag, startPoint x: 477, startPoint y: 189, endPoint x: 479, endPoint y: 156, distance: 33.4
click at [477, 190] on div at bounding box center [475, 191] width 9 height 9
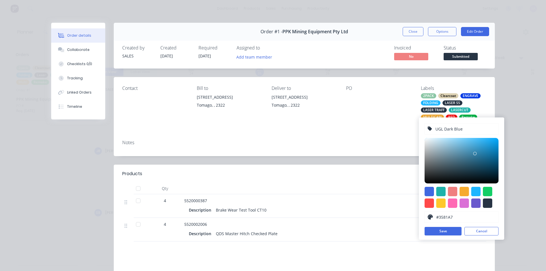
drag, startPoint x: 492, startPoint y: 138, endPoint x: 475, endPoint y: 154, distance: 23.4
click at [475, 154] on div at bounding box center [476, 155] width 3 height 3
click at [477, 191] on div at bounding box center [475, 191] width 9 height 9
drag, startPoint x: 490, startPoint y: 139, endPoint x: 488, endPoint y: 159, distance: 20.0
click at [488, 159] on div at bounding box center [487, 158] width 3 height 3
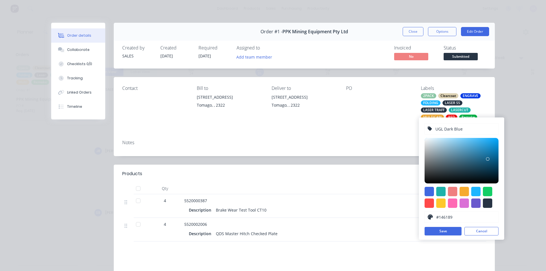
click at [446, 216] on input "#146189" at bounding box center [466, 217] width 60 height 11
drag, startPoint x: 455, startPoint y: 216, endPoint x: 411, endPoint y: 200, distance: 47.3
click at [430, 215] on div "#146189" at bounding box center [462, 216] width 74 height 11
drag, startPoint x: 487, startPoint y: 159, endPoint x: 492, endPoint y: 164, distance: 6.6
click at [492, 164] on div at bounding box center [491, 163] width 3 height 3
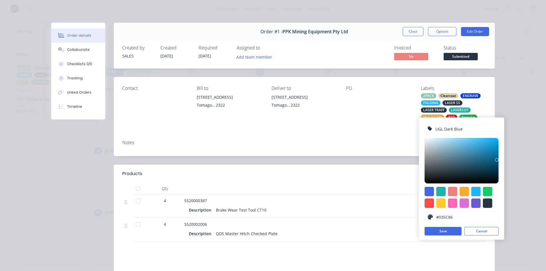
type input "#025E89"
drag, startPoint x: 491, startPoint y: 164, endPoint x: 498, endPoint y: 159, distance: 8.0
click at [498, 159] on div at bounding box center [497, 158] width 3 height 3
click at [454, 229] on button "Save" at bounding box center [443, 231] width 37 height 9
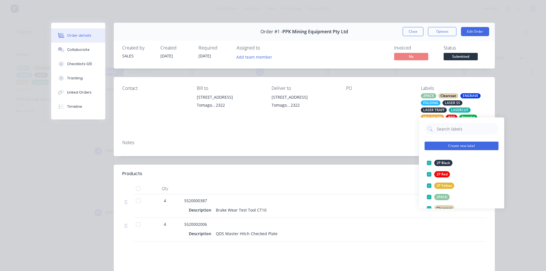
click at [471, 146] on button "Create new label" at bounding box center [462, 146] width 74 height 9
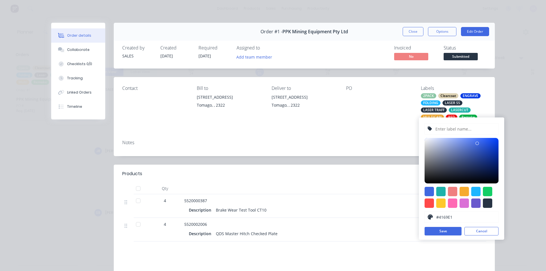
click at [453, 127] on input "text" at bounding box center [465, 128] width 61 height 11
type input "UGL Light Blue"
click at [479, 189] on div at bounding box center [475, 191] width 9 height 9
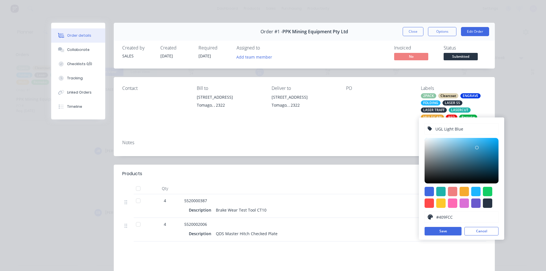
type input "#42A1CE"
drag, startPoint x: 490, startPoint y: 140, endPoint x: 475, endPoint y: 147, distance: 16.6
click at [475, 147] on div at bounding box center [476, 148] width 3 height 3
click at [444, 233] on button "Save" at bounding box center [443, 231] width 37 height 9
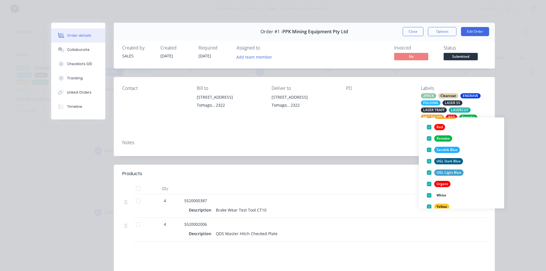
scroll to position [170, 0]
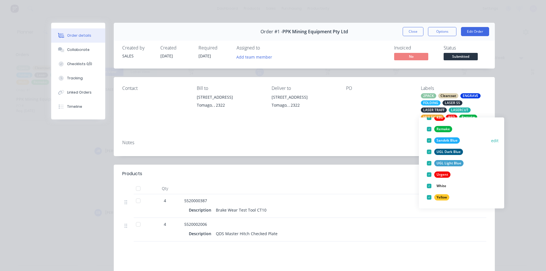
click at [493, 140] on button "edit" at bounding box center [494, 141] width 7 height 6
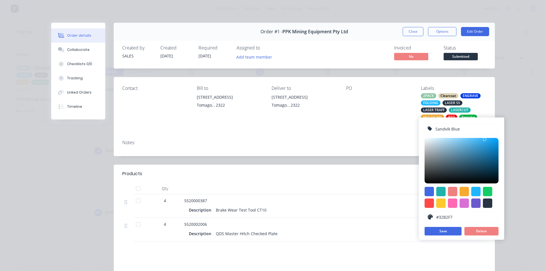
type input "#33B2F7"
drag, startPoint x: 487, startPoint y: 139, endPoint x: 483, endPoint y: 139, distance: 4.0
click at [483, 139] on div at bounding box center [482, 139] width 3 height 3
click at [454, 231] on button "Save" at bounding box center [443, 231] width 37 height 9
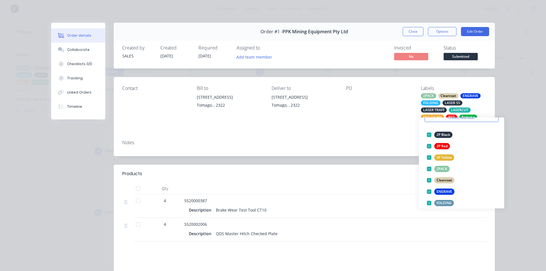
scroll to position [0, 0]
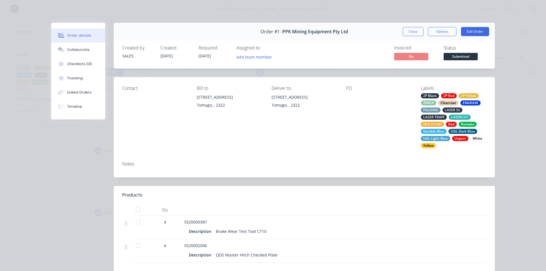
click at [348, 125] on div "Contact Bill to [STREET_ADDRESS] Deliver to [STREET_ADDRESS] Labels 2P Black 2P…" at bounding box center [304, 127] width 381 height 100
click at [439, 157] on div "Notes" at bounding box center [304, 167] width 381 height 21
click at [463, 136] on div "Urgent" at bounding box center [460, 138] width 16 height 5
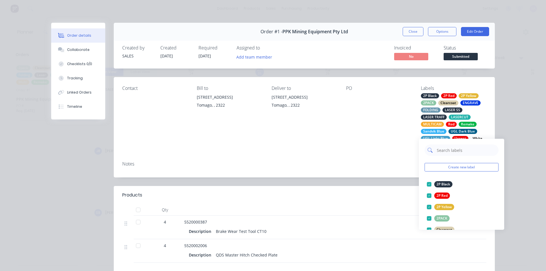
click at [471, 150] on input "text" at bounding box center [465, 149] width 59 height 11
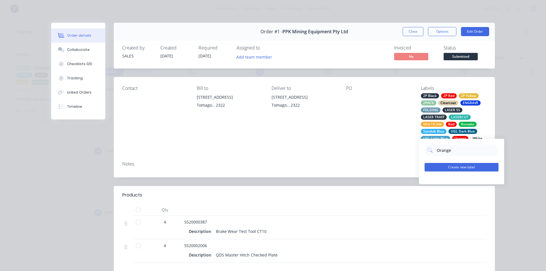
type input "Orange"
click at [471, 167] on button "Create new label" at bounding box center [462, 167] width 74 height 9
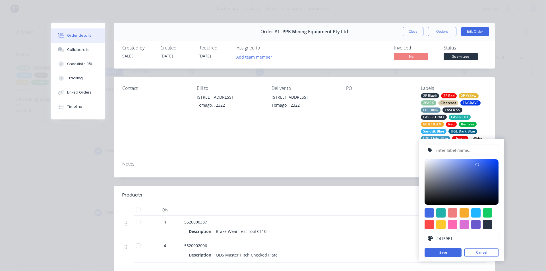
click at [472, 150] on input "text" at bounding box center [465, 150] width 61 height 11
type input "Orange"
click at [461, 213] on div at bounding box center [464, 212] width 9 height 9
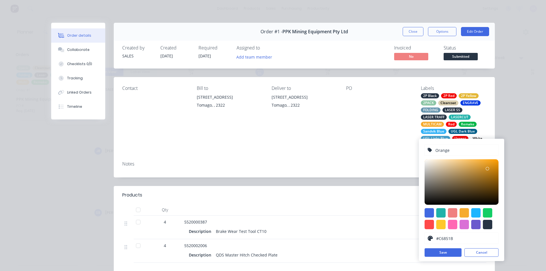
type input "#C4841B"
drag, startPoint x: 484, startPoint y: 161, endPoint x: 488, endPoint y: 170, distance: 9.7
click at [488, 170] on div at bounding box center [488, 169] width 3 height 3
click at [450, 253] on button "Save" at bounding box center [443, 252] width 37 height 9
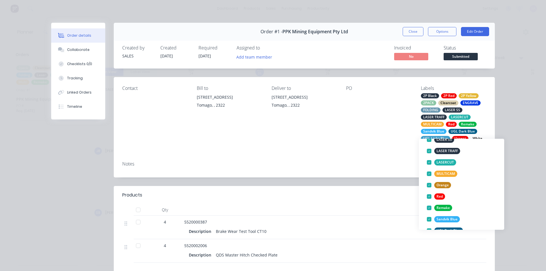
scroll to position [125, 0]
click at [491, 185] on button "edit" at bounding box center [494, 185] width 7 height 6
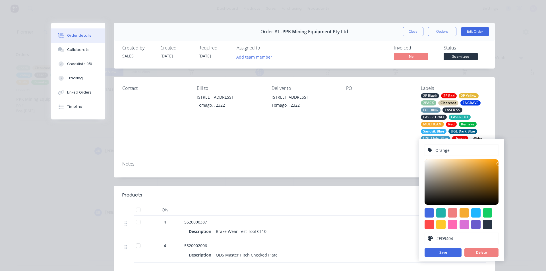
type input "#ED9505"
drag, startPoint x: 488, startPoint y: 168, endPoint x: 497, endPoint y: 162, distance: 10.9
click at [497, 162] on div at bounding box center [496, 162] width 3 height 3
click at [444, 254] on button "Save" at bounding box center [443, 252] width 37 height 9
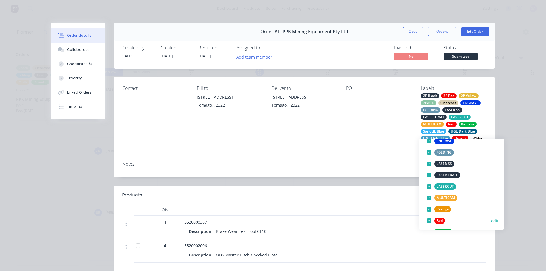
scroll to position [114, 0]
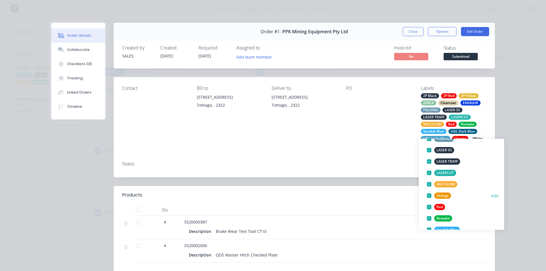
click at [492, 196] on button "edit" at bounding box center [494, 196] width 7 height 6
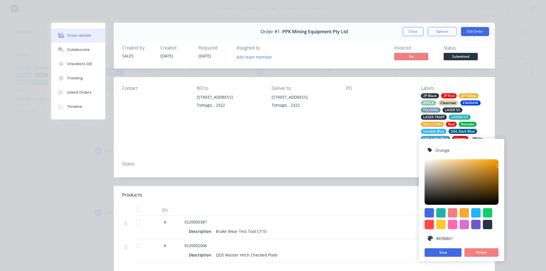
type input "#D98700"
drag, startPoint x: 497, startPoint y: 163, endPoint x: 499, endPoint y: 166, distance: 4.0
click at [499, 166] on div "Orange #D98700 hex #D98700 Save Delete" at bounding box center [461, 200] width 85 height 122
click at [450, 252] on button "Save" at bounding box center [443, 252] width 37 height 9
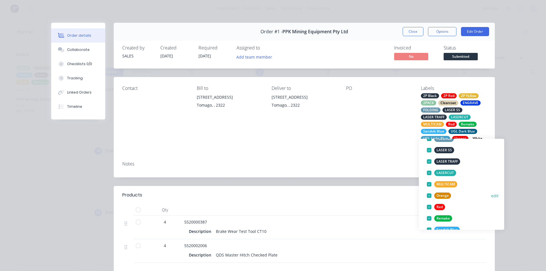
click at [493, 195] on button "edit" at bounding box center [494, 196] width 7 height 6
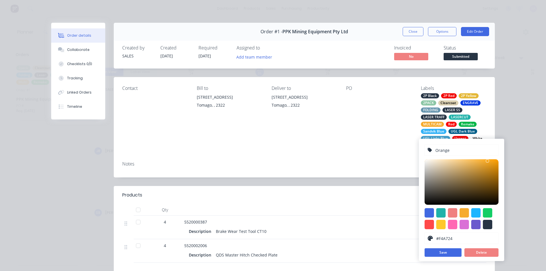
drag, startPoint x: 496, startPoint y: 165, endPoint x: 488, endPoint y: 161, distance: 8.9
click at [488, 161] on div at bounding box center [462, 182] width 74 height 46
type input "#F4A623"
click at [440, 254] on button "Save" at bounding box center [443, 252] width 37 height 9
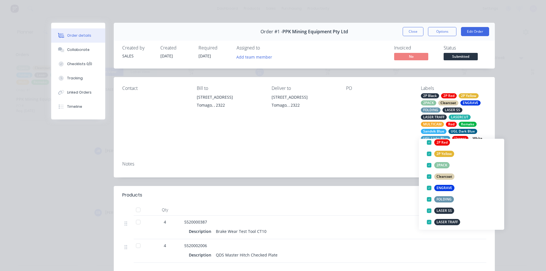
scroll to position [0, 0]
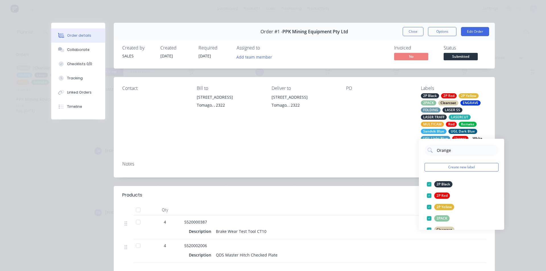
click at [499, 117] on div "Order details Collaborate Checklists 0/0 Tracking Linked Orders Timeline Order …" at bounding box center [273, 135] width 546 height 271
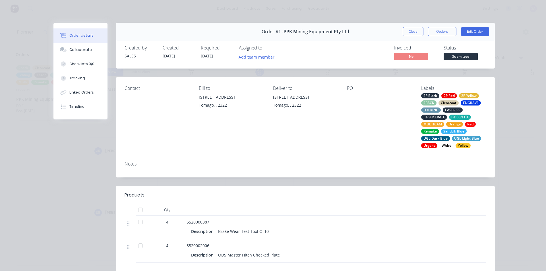
click at [475, 134] on div "2P Black 2P Red 2P Yellow 2PACK Clearcoat ENGRAVE FOLDING LASER SS LASER TRAFF …" at bounding box center [453, 120] width 65 height 55
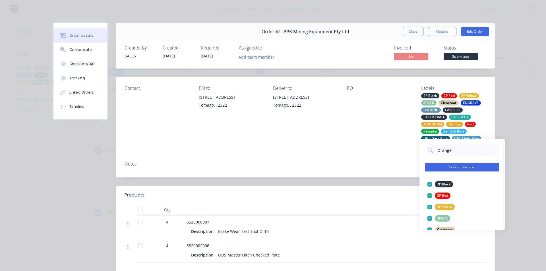
click at [470, 166] on button "Create new label" at bounding box center [462, 167] width 74 height 9
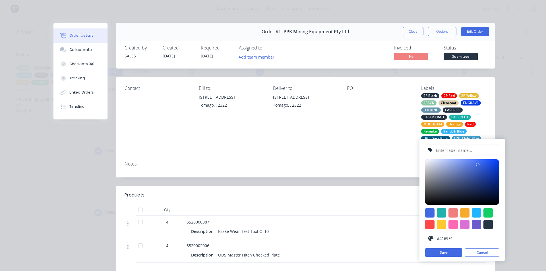
click at [456, 150] on input "text" at bounding box center [465, 150] width 61 height 11
type input "2P White"
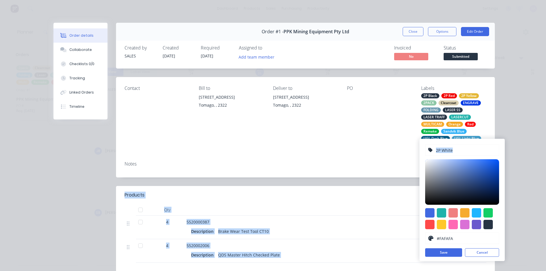
type input "#FFFFFF"
drag, startPoint x: 477, startPoint y: 163, endPoint x: 417, endPoint y: 158, distance: 60.2
click at [417, 158] on body "dashboard products sales purchasing productivity dashboard products Product Cat…" at bounding box center [273, 135] width 546 height 271
click at [453, 253] on button "Save" at bounding box center [443, 252] width 37 height 9
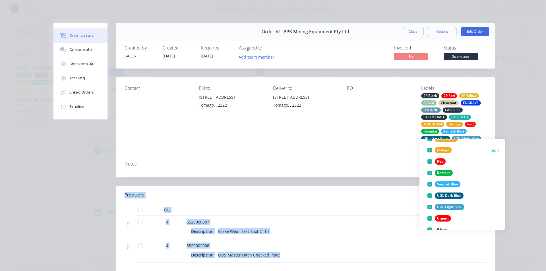
scroll to position [193, 0]
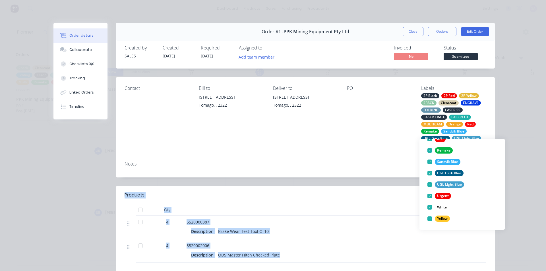
click at [519, 169] on div "Order details Collaborate Checklists 0/0 Tracking Linked Orders Timeline Order …" at bounding box center [273, 135] width 546 height 271
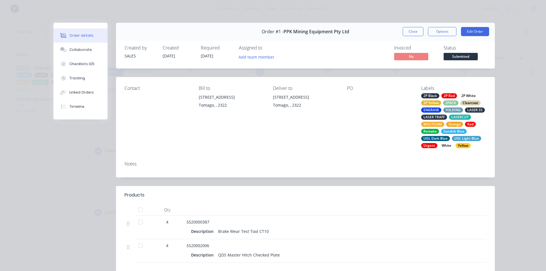
click at [517, 162] on div "Order details Collaborate Checklists 0/0 Tracking Linked Orders Timeline Order …" at bounding box center [273, 135] width 546 height 271
click at [477, 132] on div "2P Black 2P Red 2P White 2P Yellow 2PACK Clearcoat ENGRAVE FOLDING LASER SS LAS…" at bounding box center [453, 120] width 65 height 55
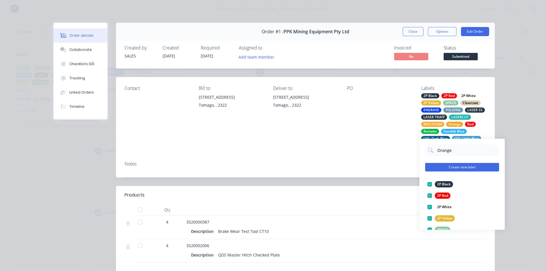
click at [477, 167] on button "Create new label" at bounding box center [462, 167] width 74 height 9
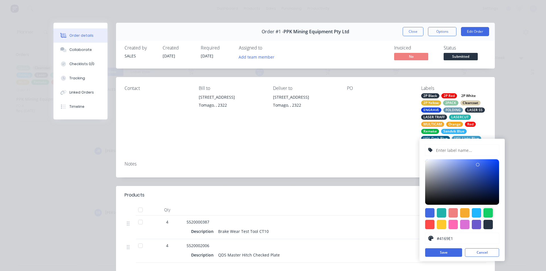
click at [491, 213] on div at bounding box center [487, 212] width 9 height 9
type input "#13CE66"
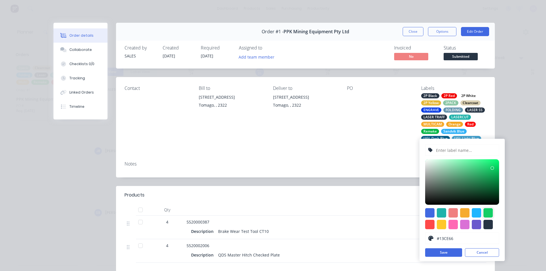
click at [463, 150] on input "text" at bounding box center [465, 150] width 61 height 11
type input "PBE GREEN"
type input "#05F16D"
drag, startPoint x: 491, startPoint y: 168, endPoint x: 498, endPoint y: 162, distance: 8.9
click at [498, 162] on div at bounding box center [497, 161] width 3 height 3
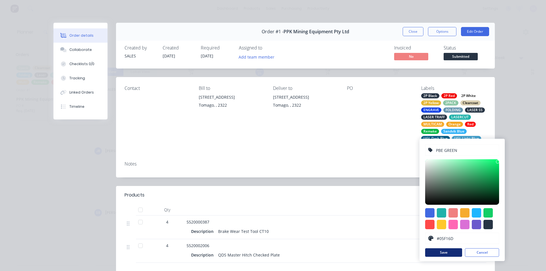
click at [454, 250] on button "Save" at bounding box center [443, 252] width 37 height 9
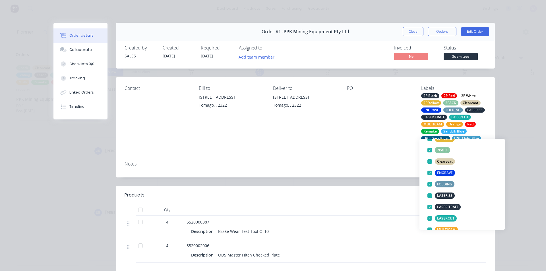
scroll to position [0, 0]
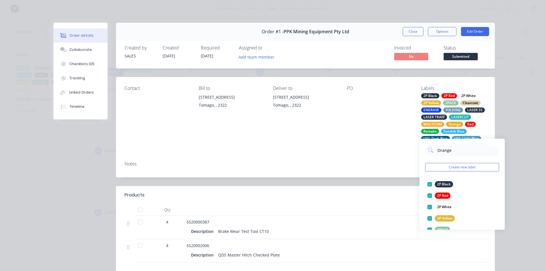
drag, startPoint x: 463, startPoint y: 151, endPoint x: 393, endPoint y: 157, distance: 70.2
click at [393, 157] on body "dashboard products sales purchasing productivity dashboard products Product Cat…" at bounding box center [273, 135] width 546 height 271
type input "O"
click at [451, 167] on button "Create new label" at bounding box center [462, 167] width 74 height 9
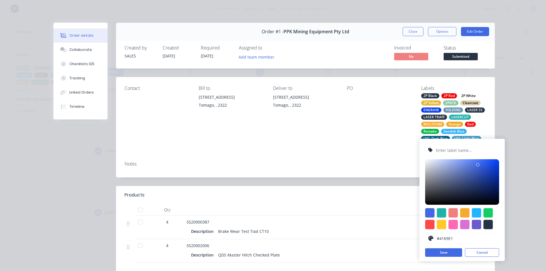
click at [467, 151] on input "text" at bounding box center [465, 150] width 61 height 11
type input "B/B"
click at [489, 228] on div at bounding box center [487, 224] width 9 height 9
type input "#273444"
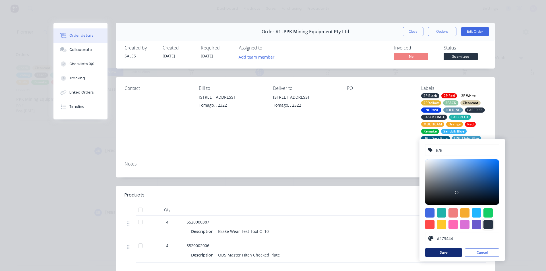
click at [446, 251] on button "Save" at bounding box center [443, 252] width 37 height 9
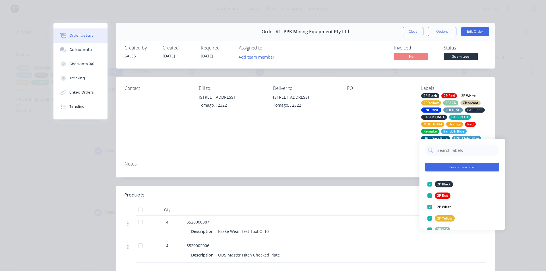
click at [447, 163] on button "Create new label" at bounding box center [462, 167] width 74 height 9
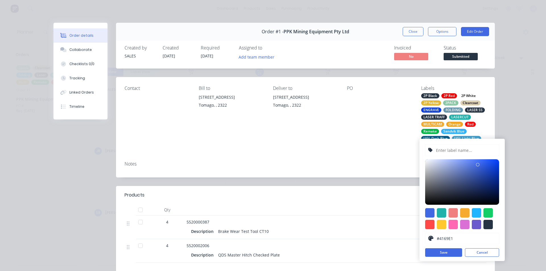
click at [447, 154] on input "text" at bounding box center [465, 150] width 61 height 11
click at [531, 144] on div "Order details Collaborate Checklists 0/0 Tracking Linked Orders Timeline Order …" at bounding box center [273, 135] width 546 height 271
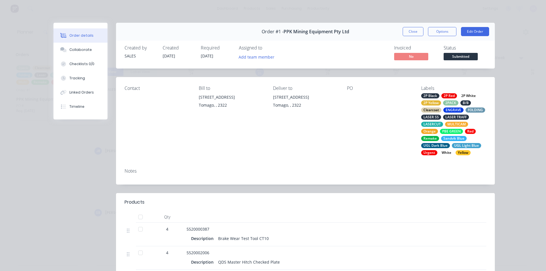
click at [465, 100] on div "B/B" at bounding box center [465, 102] width 11 height 5
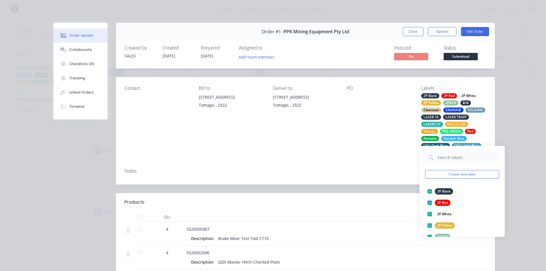
click at [467, 100] on div "B/B" at bounding box center [465, 102] width 11 height 5
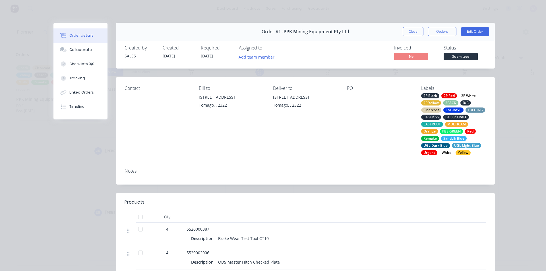
click at [467, 100] on div "B/B" at bounding box center [465, 102] width 11 height 5
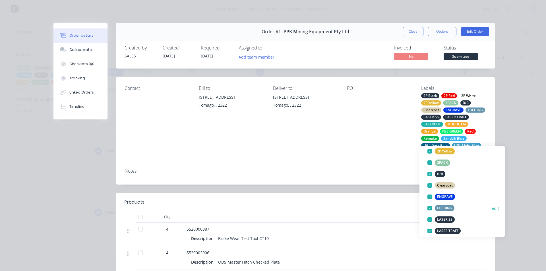
scroll to position [74, 0]
click at [492, 175] on button "edit" at bounding box center [495, 175] width 7 height 6
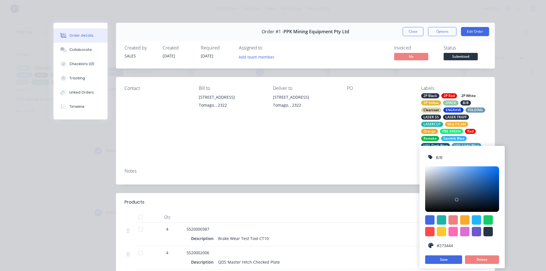
click at [445, 156] on input "B/B" at bounding box center [465, 157] width 61 height 11
type input "B/W"
click at [454, 260] on button "Save" at bounding box center [443, 259] width 37 height 9
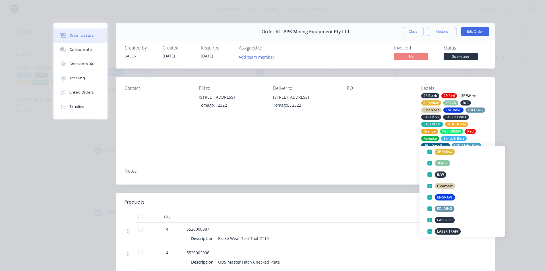
click at [464, 105] on button "Create new label" at bounding box center [462, 100] width 74 height 9
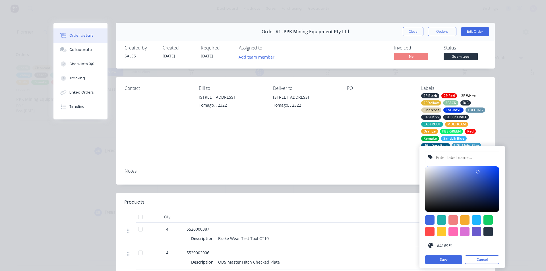
click at [450, 158] on input "text" at bounding box center [465, 157] width 61 height 11
type input "W/B"
type input "#F0F1F4"
drag, startPoint x: 478, startPoint y: 171, endPoint x: 426, endPoint y: 168, distance: 51.8
click at [426, 168] on div at bounding box center [426, 168] width 3 height 3
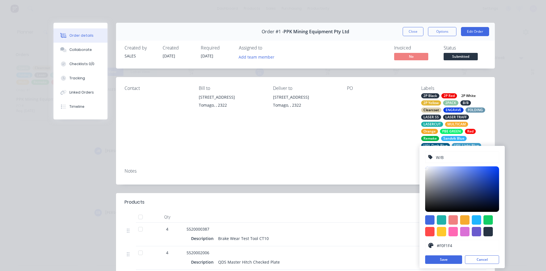
click at [456, 259] on button "Save" at bounding box center [443, 259] width 37 height 9
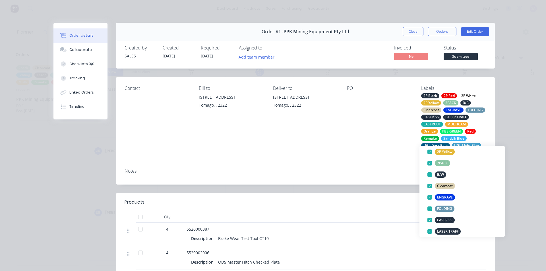
click at [474, 105] on button "Create new label" at bounding box center [462, 100] width 74 height 9
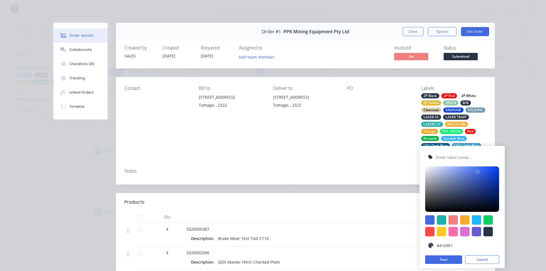
click at [452, 158] on input "text" at bounding box center [465, 157] width 61 height 11
type input "R/W"
click at [429, 232] on div at bounding box center [429, 231] width 9 height 9
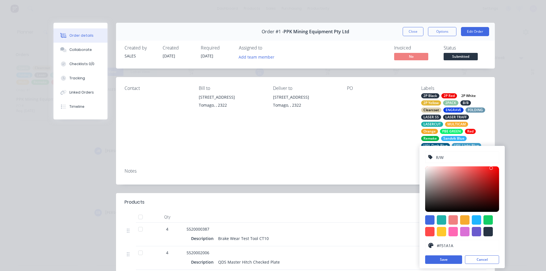
type input "#F71717"
drag, startPoint x: 478, startPoint y: 167, endPoint x: 492, endPoint y: 168, distance: 14.5
click at [492, 168] on div at bounding box center [490, 167] width 3 height 3
click at [450, 261] on button "Save" at bounding box center [443, 259] width 37 height 9
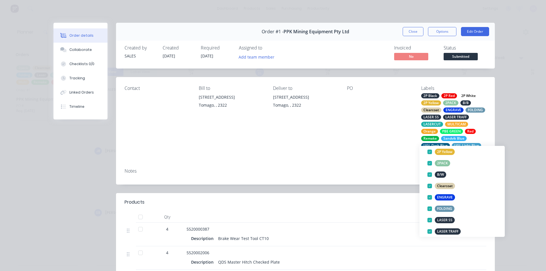
click at [456, 89] on input "text" at bounding box center [466, 83] width 59 height 11
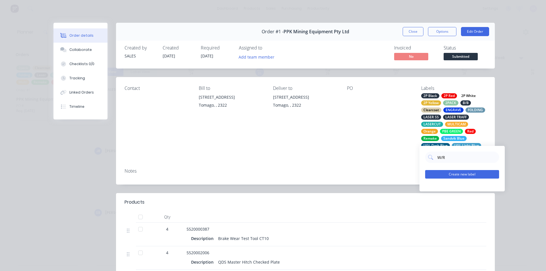
type input "W/R"
click at [466, 174] on button "Create new label" at bounding box center [462, 174] width 74 height 9
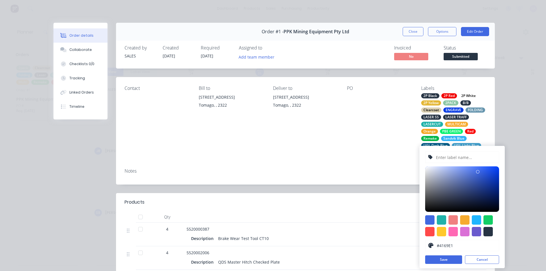
click at [458, 160] on input "text" at bounding box center [465, 157] width 61 height 11
type input "W/R"
type input "#F4F5F5"
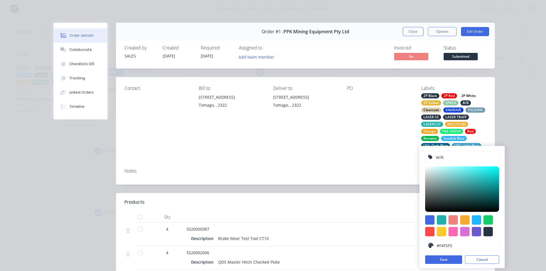
drag, startPoint x: 478, startPoint y: 171, endPoint x: 426, endPoint y: 168, distance: 52.4
click at [426, 168] on div at bounding box center [425, 167] width 3 height 3
click at [446, 257] on button "Save" at bounding box center [443, 259] width 37 height 9
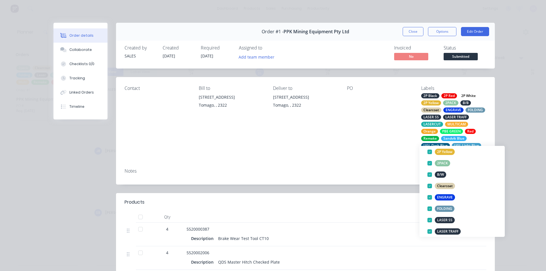
click at [468, 105] on button "Create new label" at bounding box center [462, 100] width 74 height 9
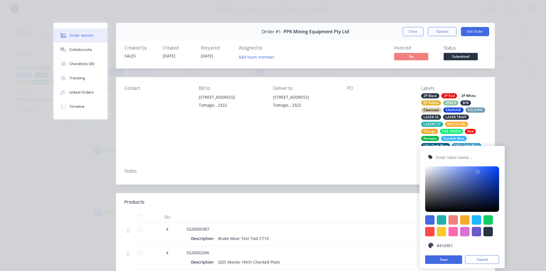
click at [457, 158] on input "text" at bounding box center [465, 157] width 61 height 11
type input "B/Y"
click at [489, 231] on div at bounding box center [487, 231] width 9 height 9
type input "#273444"
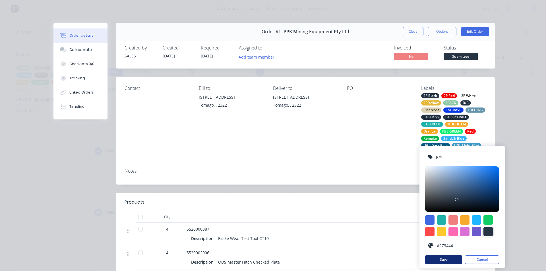
click at [448, 257] on button "Save" at bounding box center [443, 259] width 37 height 9
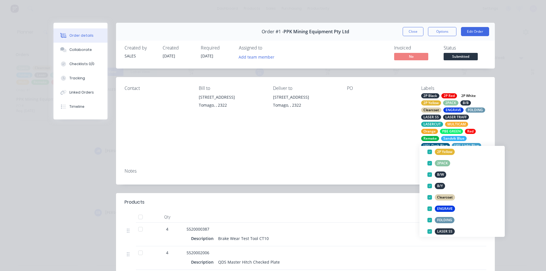
click at [465, 105] on button "Create new label" at bounding box center [462, 100] width 74 height 9
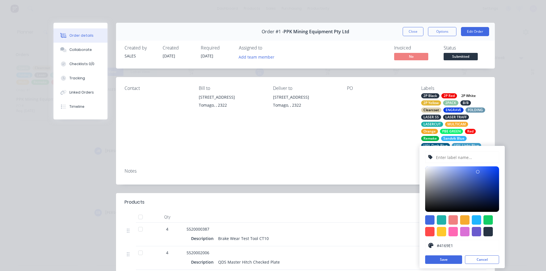
click at [448, 158] on input "text" at bounding box center [465, 157] width 61 height 11
type input "W/Blue"
drag, startPoint x: 477, startPoint y: 170, endPoint x: 466, endPoint y: 173, distance: 11.7
click at [466, 173] on div at bounding box center [465, 172] width 3 height 3
drag, startPoint x: 478, startPoint y: 218, endPoint x: 475, endPoint y: 203, distance: 14.8
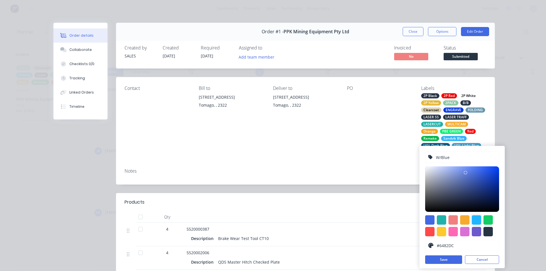
click at [477, 217] on div at bounding box center [476, 219] width 9 height 9
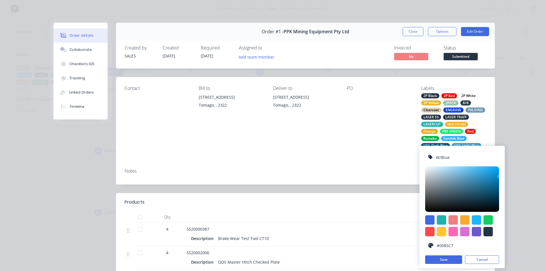
type input "#0083C4"
drag, startPoint x: 489, startPoint y: 167, endPoint x: 502, endPoint y: 177, distance: 16.2
click at [502, 177] on div "W/Blue #0083C4 hex #0083C4 Save Cancel" at bounding box center [461, 207] width 85 height 122
click at [456, 260] on button "Save" at bounding box center [443, 259] width 37 height 9
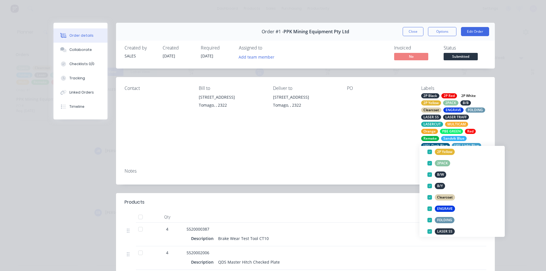
click at [518, 183] on div "Order details Collaborate Checklists 0/0 Tracking Linked Orders Timeline Order …" at bounding box center [273, 135] width 546 height 271
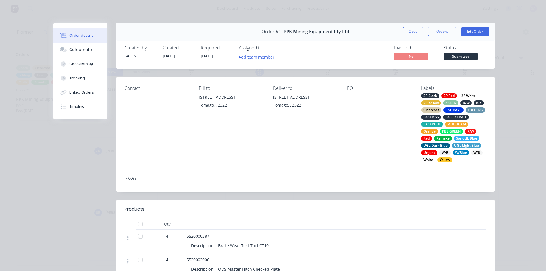
click at [480, 100] on div "B/Y" at bounding box center [479, 102] width 10 height 5
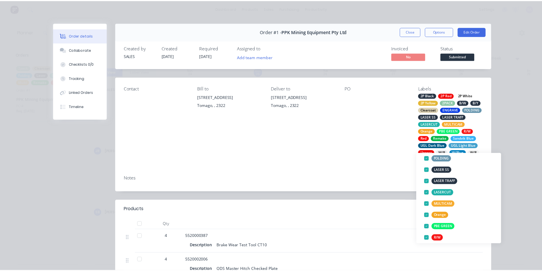
scroll to position [131, 0]
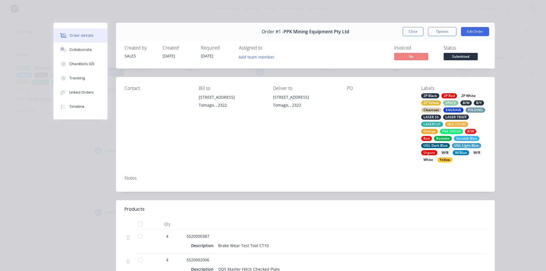
click at [522, 140] on div "Order details Collaborate Checklists 0/0 Tracking Linked Orders Timeline Order …" at bounding box center [273, 135] width 546 height 271
click at [94, 120] on div "Order #1 - PPK Mining Equipment Pty Ltd Close Options Edit Order Created by SAL…" at bounding box center [273, 200] width 441 height 355
click at [78, 47] on div "Collaborate" at bounding box center [80, 49] width 22 height 5
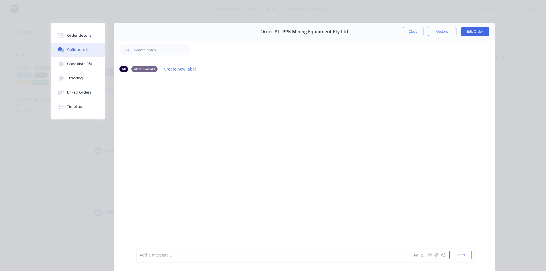
click at [70, 166] on div "Order #1 - PPK Mining Equipment Pty Ltd Close Options Edit Order All Attachment…" at bounding box center [273, 151] width 444 height 256
click at [410, 27] on button "Close" at bounding box center [413, 31] width 21 height 9
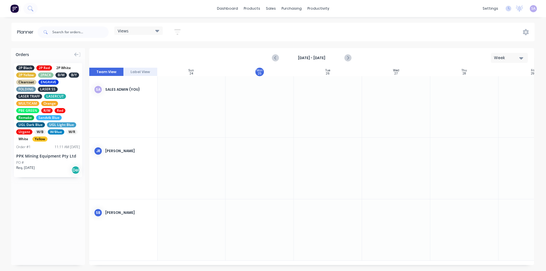
click at [75, 166] on div "Del" at bounding box center [75, 170] width 9 height 9
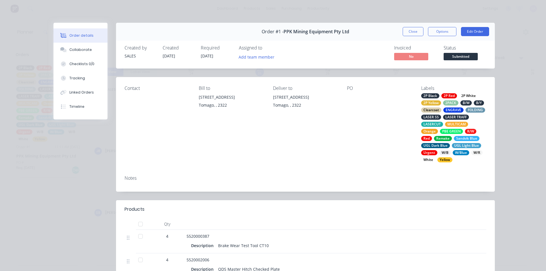
click at [439, 33] on div "Order #1 - PPK Mining Equipment Pty Ltd Close Options Edit Order" at bounding box center [305, 32] width 379 height 18
click at [442, 27] on button "Options" at bounding box center [442, 31] width 28 height 9
click at [432, 54] on div "Work Order" at bounding box center [426, 57] width 49 height 8
click at [410, 23] on div "Order #1 - PPK Mining Equipment Pty Ltd Close Options Edit Order" at bounding box center [305, 32] width 379 height 18
click at [414, 29] on button "Close" at bounding box center [413, 31] width 21 height 9
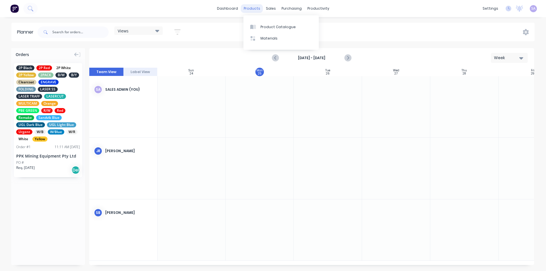
click at [251, 10] on div "products" at bounding box center [252, 8] width 22 height 9
click at [284, 36] on div "Customers" at bounding box center [291, 38] width 20 height 5
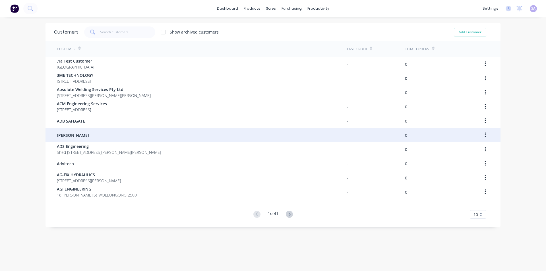
click at [156, 134] on div "[PERSON_NAME]" at bounding box center [202, 135] width 290 height 14
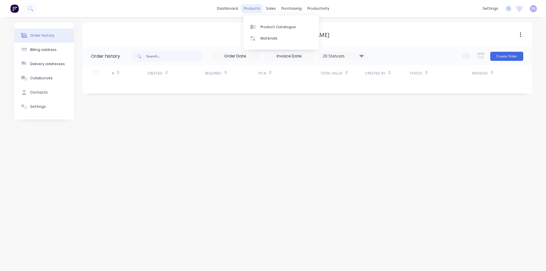
click at [255, 13] on div "products" at bounding box center [252, 8] width 22 height 9
click at [235, 9] on link "dashboard" at bounding box center [227, 8] width 27 height 9
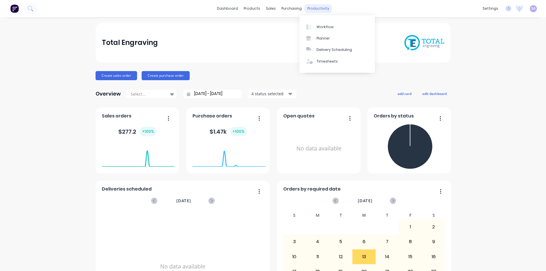
click at [320, 8] on div "productivity" at bounding box center [319, 8] width 28 height 9
click at [286, 24] on div "Sales Orders" at bounding box center [289, 26] width 23 height 5
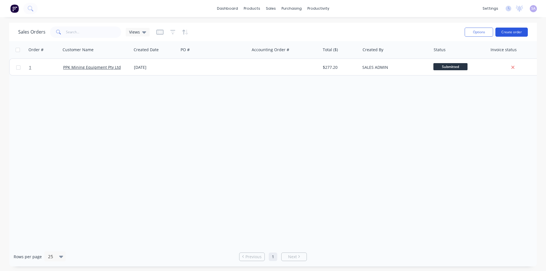
click at [518, 31] on button "Create order" at bounding box center [511, 32] width 32 height 9
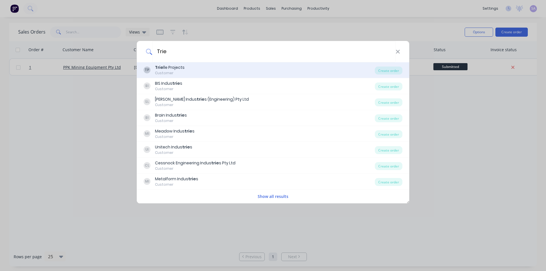
type input "Trie"
click at [285, 71] on div "TP Trie lle Projects Customer" at bounding box center [259, 70] width 231 height 11
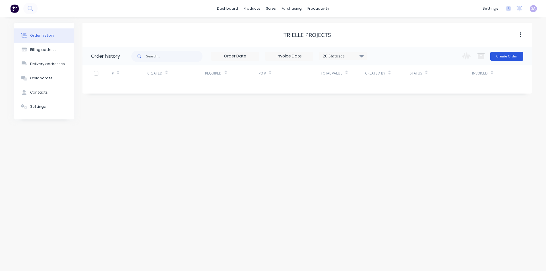
click at [508, 57] on button "Create Order" at bounding box center [506, 56] width 33 height 9
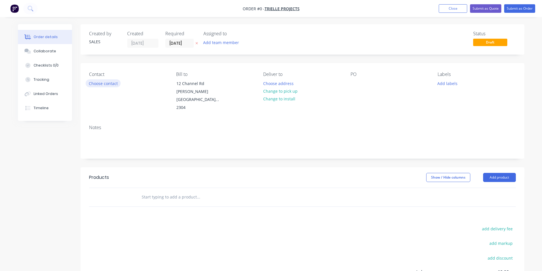
click at [105, 79] on button "Choose contact" at bounding box center [103, 83] width 35 height 8
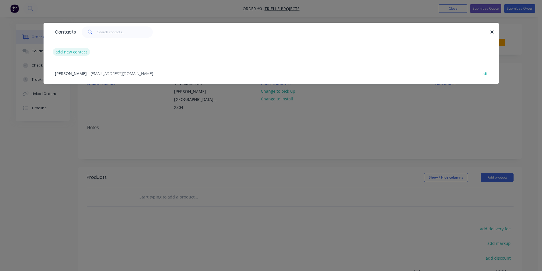
click at [76, 49] on button "add new contact" at bounding box center [72, 52] width 38 height 8
select select "AU"
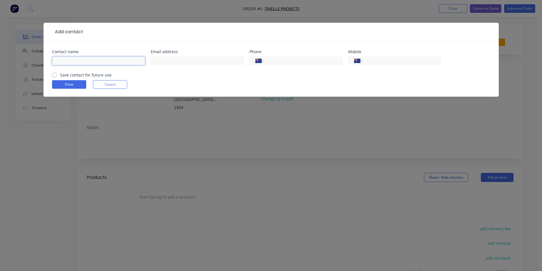
click at [80, 57] on input "text" at bounding box center [98, 61] width 93 height 9
type input "J"
type input "[PERSON_NAME]"
type input "[PERSON_NAME][EMAIL_ADDRESS][DOMAIN_NAME]"
click at [280, 58] on input "tel" at bounding box center [302, 61] width 68 height 7
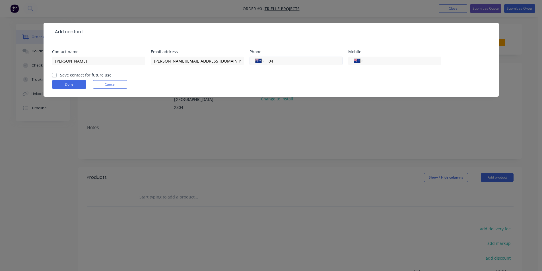
type input "0"
click at [393, 59] on div "International [GEOGRAPHIC_DATA] [GEOGRAPHIC_DATA] [GEOGRAPHIC_DATA] [GEOGRAPHIC…" at bounding box center [394, 63] width 93 height 17
click at [392, 58] on input "tel" at bounding box center [401, 61] width 68 height 7
type input "0401 322 478"
click at [52, 72] on div "Save contact for future use" at bounding box center [81, 75] width 59 height 6
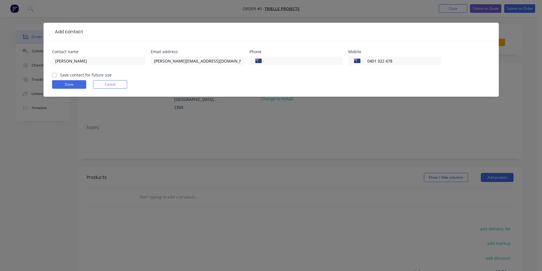
click at [60, 72] on label "Save contact for future use" at bounding box center [85, 75] width 51 height 6
click at [55, 72] on input "Save contact for future use" at bounding box center [54, 74] width 5 height 5
checkbox input "true"
click at [62, 80] on button "Done" at bounding box center [69, 84] width 34 height 9
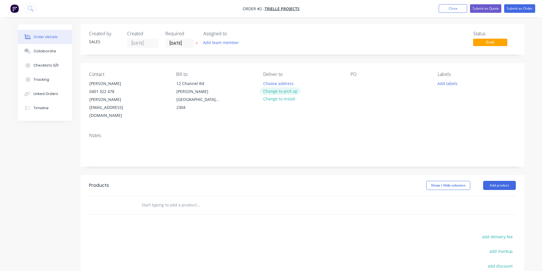
click at [284, 87] on button "Change to pick up" at bounding box center [280, 91] width 40 height 8
click at [451, 79] on button "Add labels" at bounding box center [447, 83] width 26 height 8
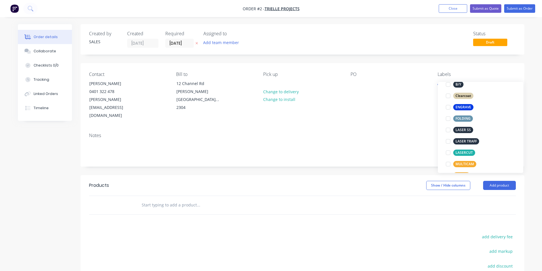
scroll to position [114, 0]
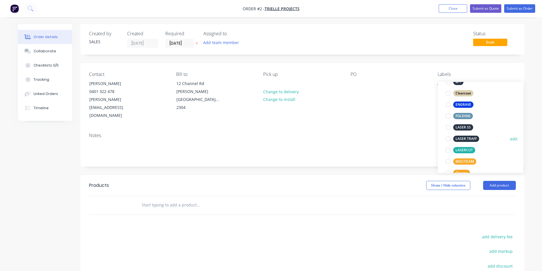
click at [475, 136] on div "LASER TRAFF" at bounding box center [466, 139] width 26 height 6
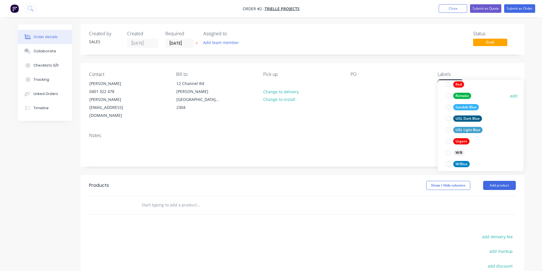
scroll to position [273, 0]
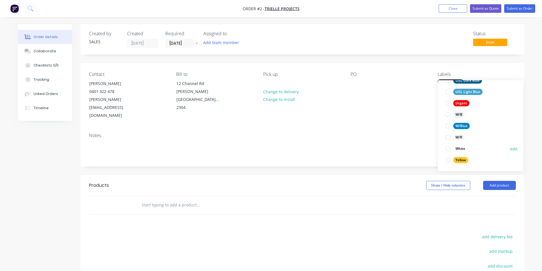
click at [469, 148] on button "White" at bounding box center [456, 149] width 26 height 8
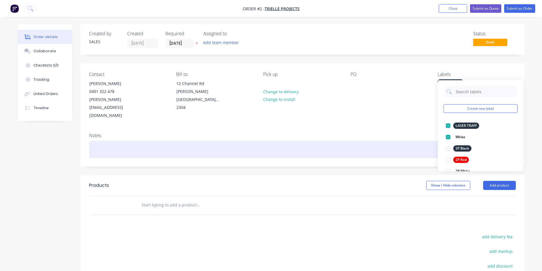
click at [409, 141] on div at bounding box center [302, 149] width 427 height 17
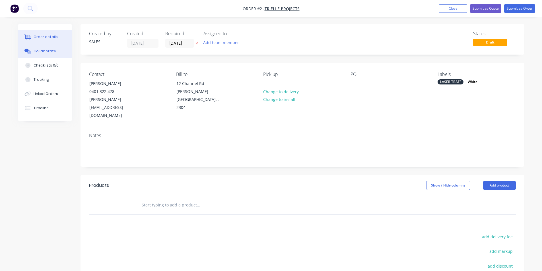
click at [48, 50] on div "Collaborate" at bounding box center [45, 51] width 22 height 5
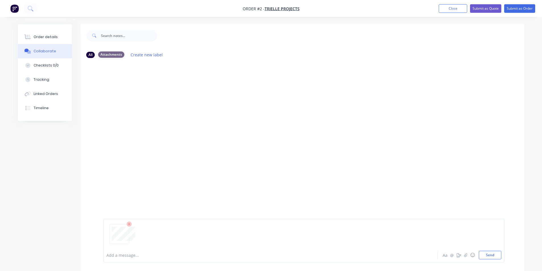
click at [117, 52] on div "Attachments" at bounding box center [111, 54] width 26 height 6
click at [467, 257] on icon "button" at bounding box center [465, 255] width 3 height 4
click at [491, 258] on button "Send" at bounding box center [490, 255] width 22 height 9
click at [148, 102] on div "Labels Download Delete" at bounding box center [180, 106] width 64 height 8
click at [149, 102] on button "button" at bounding box center [150, 106] width 2 height 8
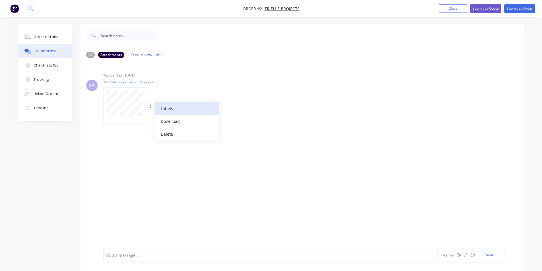
click at [155, 102] on button "Labels" at bounding box center [187, 108] width 64 height 13
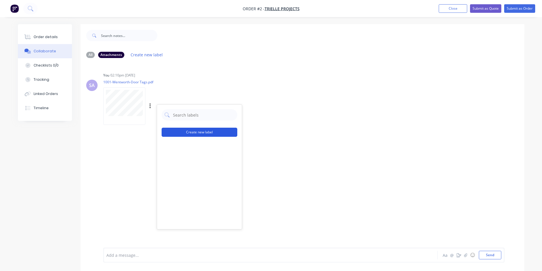
click at [195, 128] on button "Create new label" at bounding box center [200, 132] width 76 height 9
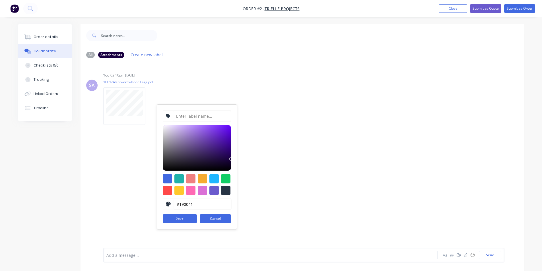
click at [280, 121] on div "SA You 02:10pm [DATE] 1001-Wentworth-Door Tags.pdf Labels Download Delete #1900…" at bounding box center [302, 155] width 444 height 185
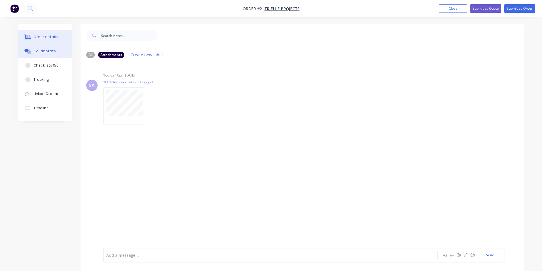
click at [49, 38] on div "Order details" at bounding box center [46, 36] width 24 height 5
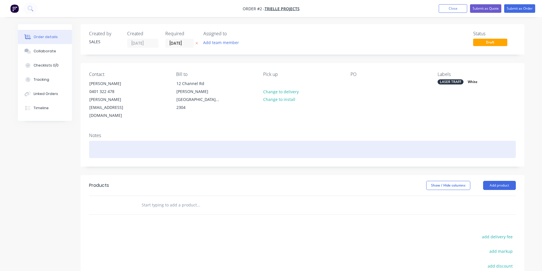
click at [268, 141] on div at bounding box center [302, 149] width 427 height 17
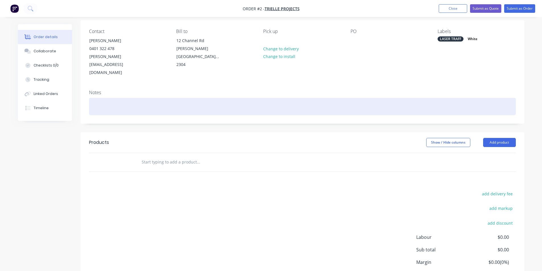
scroll to position [45, 0]
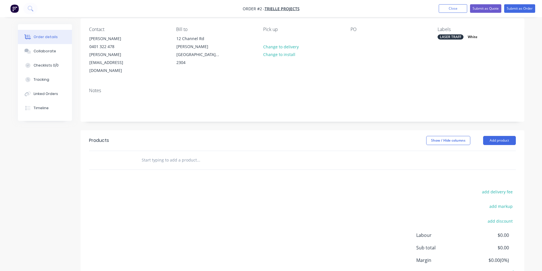
click at [202, 154] on input "text" at bounding box center [198, 159] width 114 height 11
type input "G"
click at [179, 154] on input "text" at bounding box center [198, 159] width 114 height 11
click at [176, 154] on input "text" at bounding box center [198, 159] width 114 height 11
type input "1001-Wentworth-Door tags"
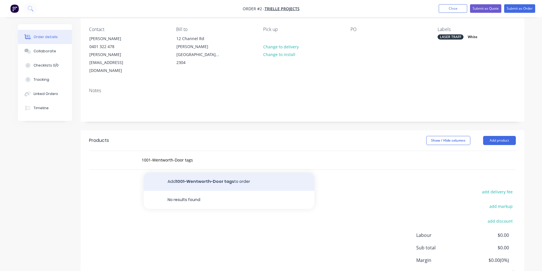
click at [197, 173] on button "Add 1001-Wentworth-Door tags to order" at bounding box center [229, 182] width 171 height 18
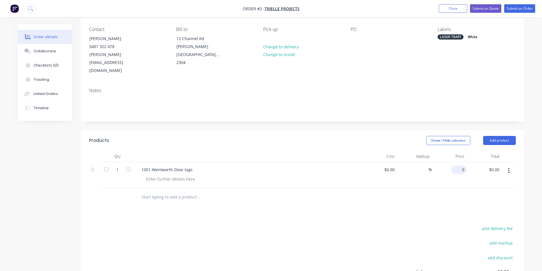
click at [455, 162] on div "0 $0.00" at bounding box center [449, 175] width 35 height 26
type input "$48.00"
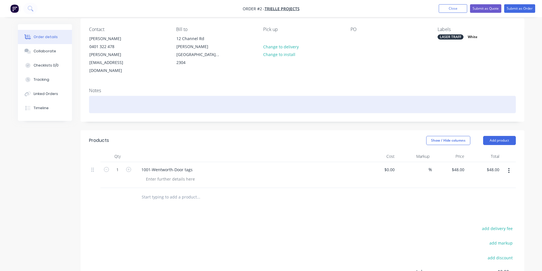
click at [223, 96] on div at bounding box center [302, 104] width 427 height 17
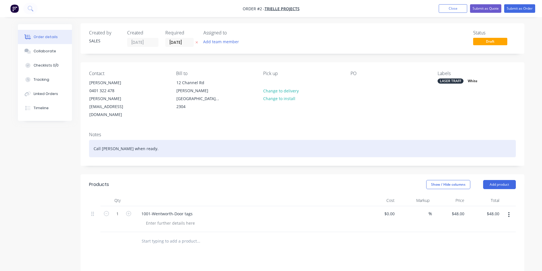
scroll to position [0, 0]
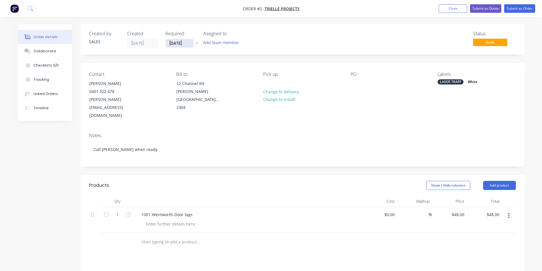
click at [183, 42] on input "[DATE]" at bounding box center [180, 43] width 28 height 9
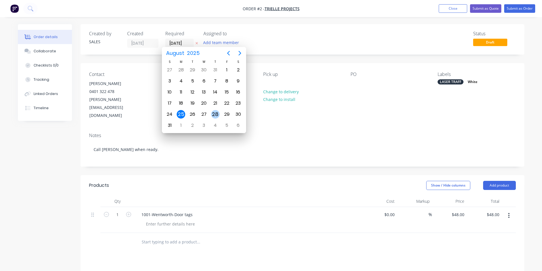
click at [212, 115] on div "28" at bounding box center [215, 114] width 9 height 9
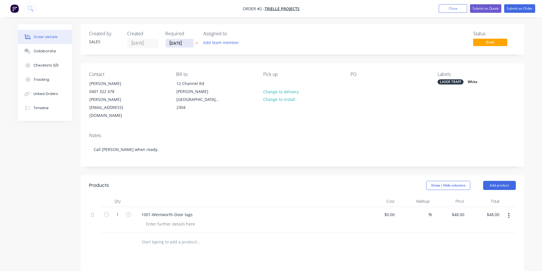
click at [184, 43] on input "[DATE]" at bounding box center [180, 43] width 28 height 9
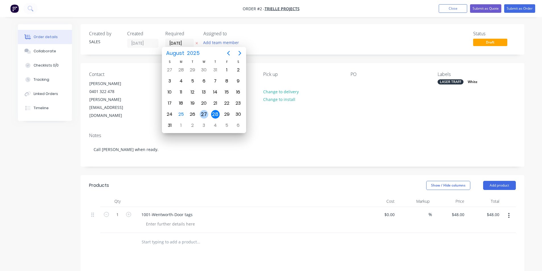
click at [204, 115] on div "27" at bounding box center [204, 114] width 9 height 9
type input "[DATE]"
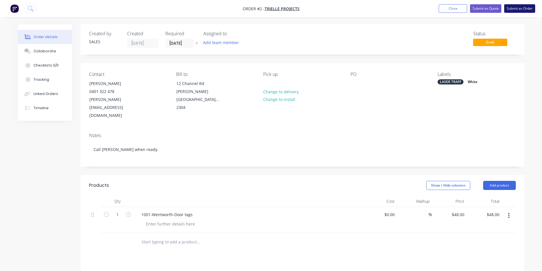
click at [527, 9] on button "Submit as Order" at bounding box center [519, 8] width 31 height 9
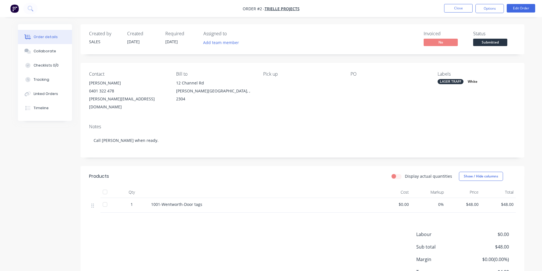
click at [465, 13] on li "Close" at bounding box center [458, 8] width 28 height 9
click at [464, 10] on button "Close" at bounding box center [458, 8] width 28 height 9
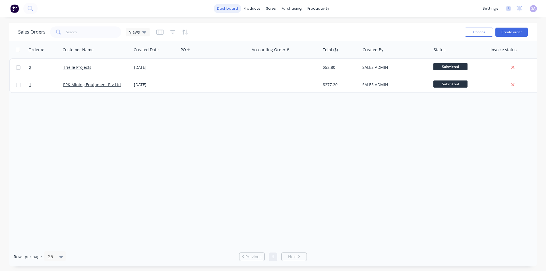
click at [239, 9] on link "dashboard" at bounding box center [227, 8] width 27 height 9
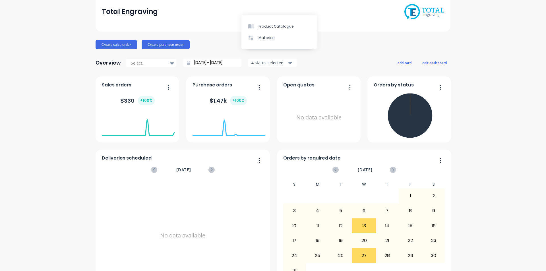
scroll to position [51, 0]
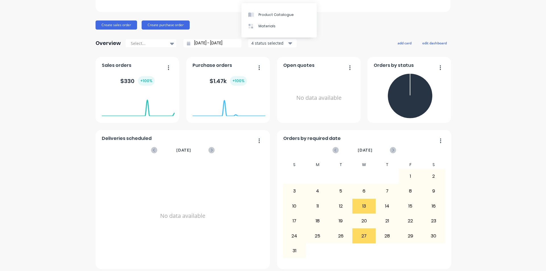
click at [219, 26] on div "Create sales order Create purchase order" at bounding box center [273, 24] width 355 height 9
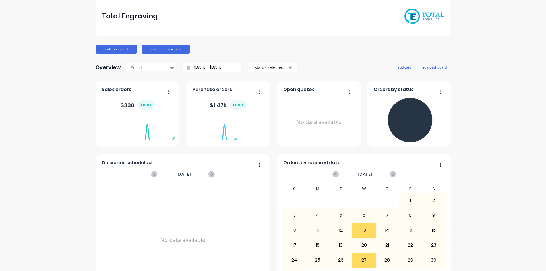
scroll to position [0, 0]
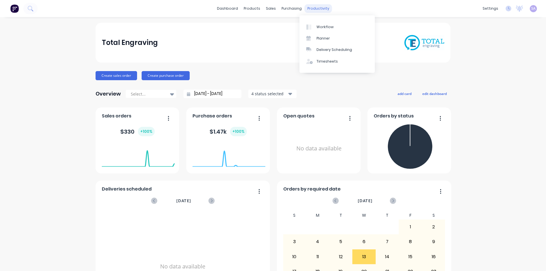
click at [317, 10] on div "productivity" at bounding box center [319, 8] width 28 height 9
click at [338, 34] on link "Planner" at bounding box center [336, 38] width 75 height 11
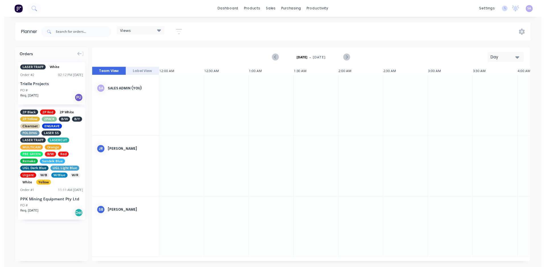
scroll to position [0, 1115]
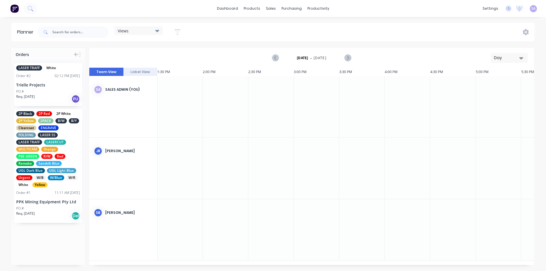
click at [37, 94] on div "Req. [DATE] PU" at bounding box center [48, 99] width 64 height 10
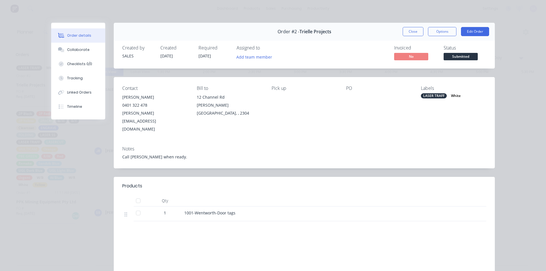
click at [172, 49] on div "Created [DATE]" at bounding box center [175, 53] width 31 height 16
click at [237, 53] on button "Add team member" at bounding box center [254, 57] width 42 height 8
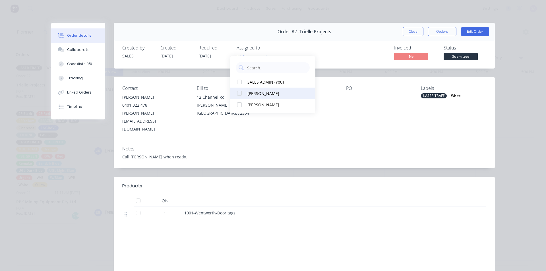
click at [241, 91] on div at bounding box center [239, 93] width 11 height 11
click at [515, 52] on div "Order details Collaborate Checklists 0/0 Tracking Linked Orders Timeline Order …" at bounding box center [273, 135] width 546 height 271
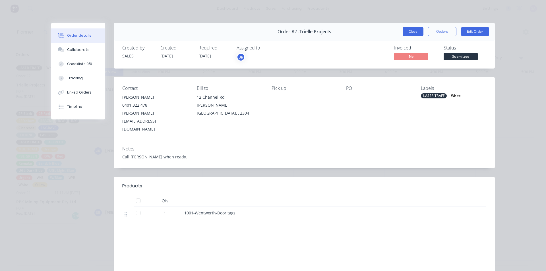
click at [413, 30] on button "Close" at bounding box center [413, 31] width 21 height 9
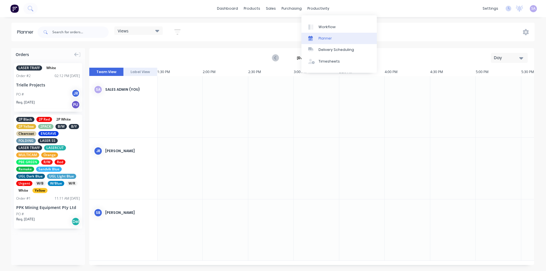
click at [328, 38] on div "Planner" at bounding box center [325, 38] width 13 height 5
click at [330, 36] on link "Planner" at bounding box center [338, 38] width 75 height 11
click at [337, 24] on link "Workflow" at bounding box center [338, 26] width 75 height 11
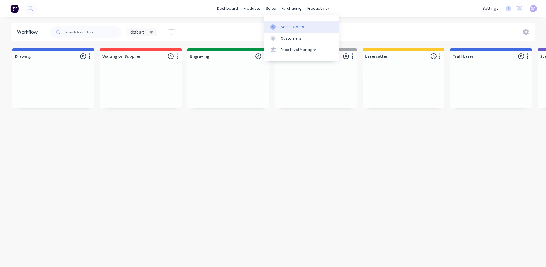
click at [281, 24] on div "Sales Orders" at bounding box center [292, 26] width 23 height 5
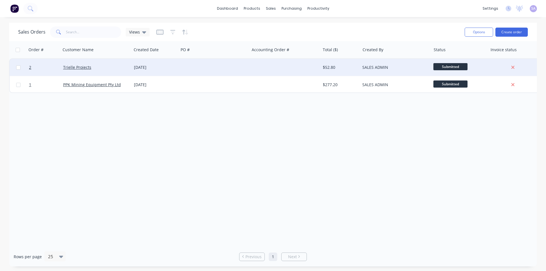
click at [243, 67] on div at bounding box center [214, 67] width 71 height 17
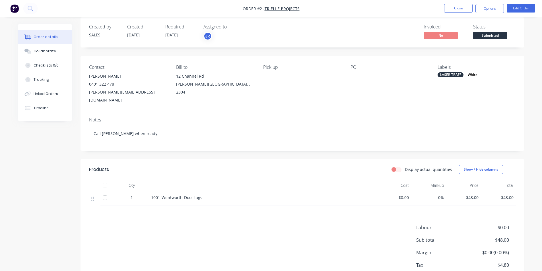
scroll to position [9, 0]
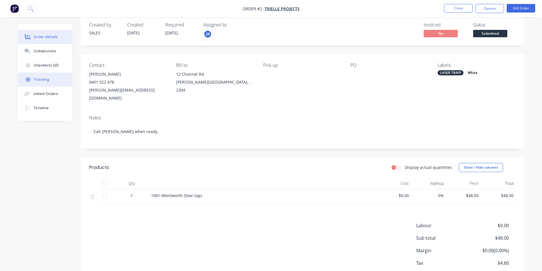
click at [50, 74] on button "Tracking" at bounding box center [45, 80] width 54 height 14
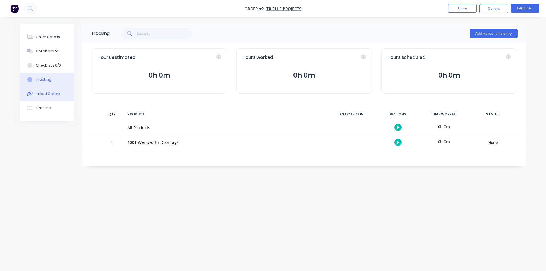
click at [53, 91] on div "Linked Orders" at bounding box center [48, 93] width 24 height 5
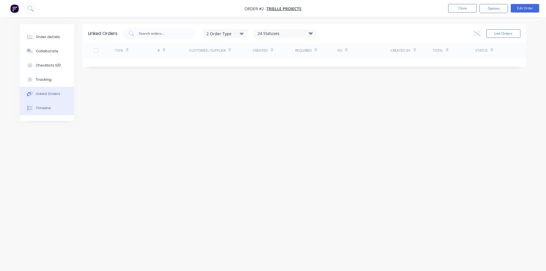
click at [51, 101] on button "Timeline" at bounding box center [47, 108] width 54 height 14
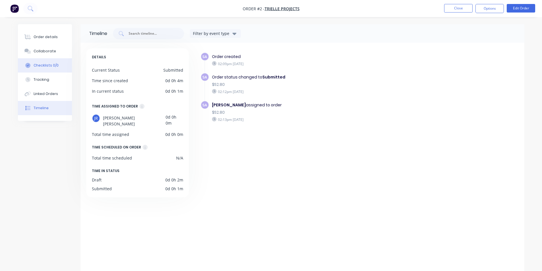
click at [39, 65] on button "Checklists 0/0" at bounding box center [45, 65] width 54 height 14
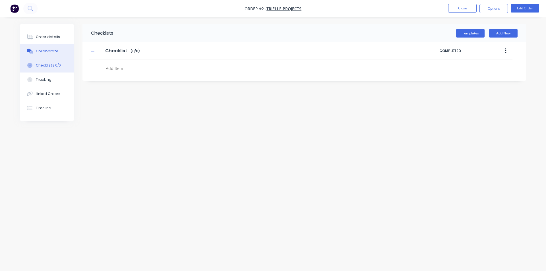
click at [42, 50] on div "Collaborate" at bounding box center [47, 51] width 22 height 5
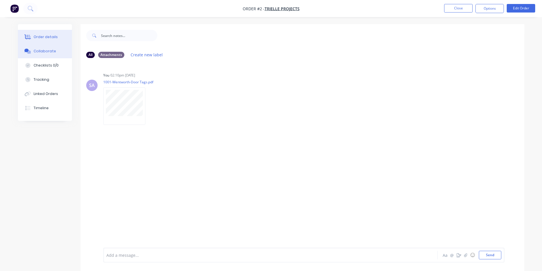
click at [47, 34] on div "Order details" at bounding box center [46, 36] width 24 height 5
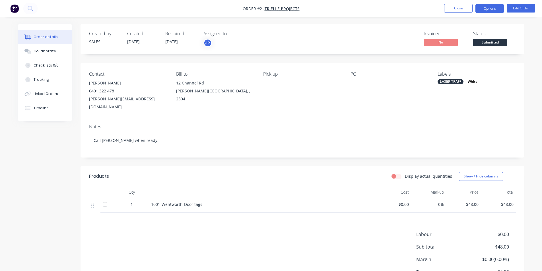
click at [496, 11] on button "Options" at bounding box center [489, 8] width 28 height 9
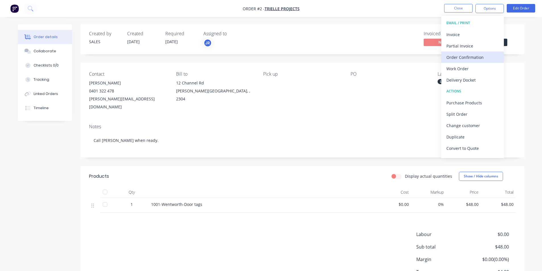
click at [486, 55] on div "Order Confirmation" at bounding box center [472, 57] width 52 height 8
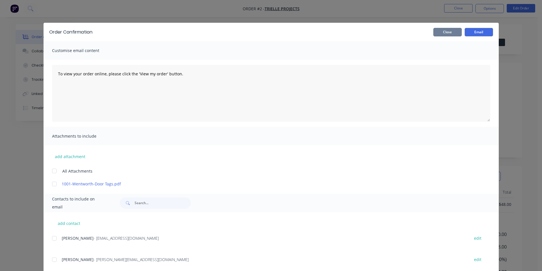
click at [446, 30] on button "Close" at bounding box center [447, 32] width 28 height 9
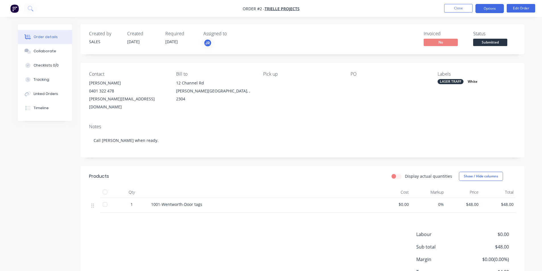
click at [494, 7] on button "Options" at bounding box center [489, 8] width 28 height 9
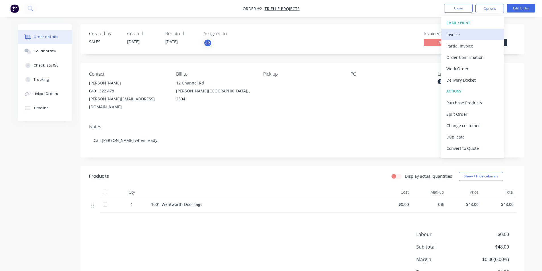
click at [488, 38] on button "Invoice" at bounding box center [472, 34] width 63 height 11
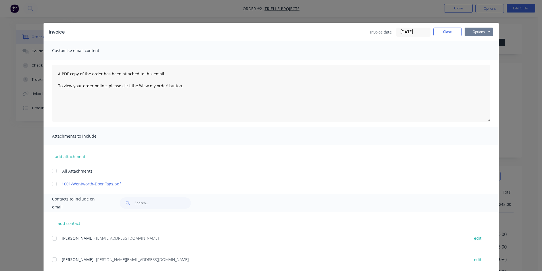
click at [479, 30] on button "Options" at bounding box center [478, 32] width 28 height 9
click at [490, 48] on button "Print" at bounding box center [482, 51] width 36 height 9
click at [478, 32] on button "Options" at bounding box center [478, 32] width 28 height 9
click at [451, 31] on button "Close" at bounding box center [447, 32] width 28 height 9
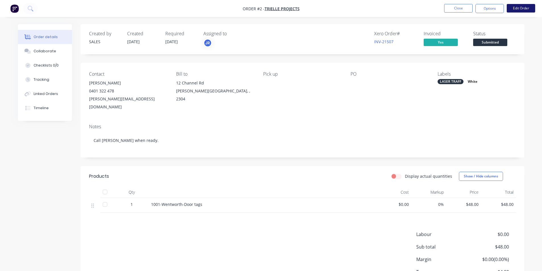
click at [530, 7] on button "Edit Order" at bounding box center [520, 8] width 28 height 9
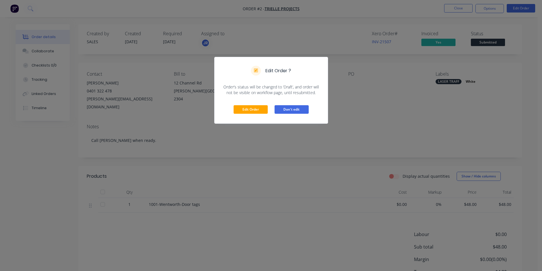
click at [292, 105] on button "Don't edit" at bounding box center [291, 109] width 34 height 9
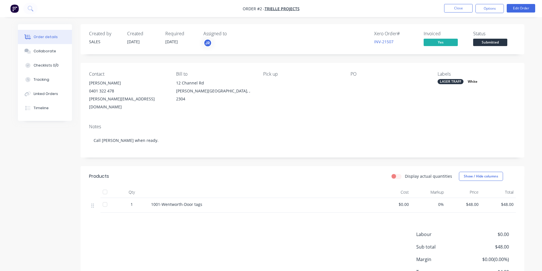
click at [501, 79] on div "Labels LASER TRAFF White" at bounding box center [476, 91] width 78 height 40
click at [489, 10] on button "Options" at bounding box center [489, 8] width 28 height 9
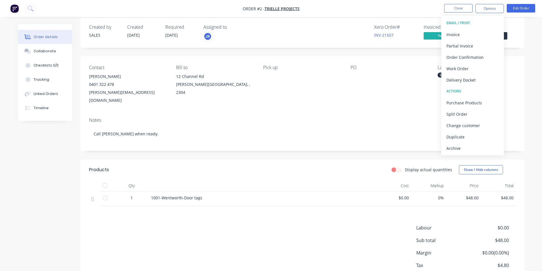
scroll to position [9, 0]
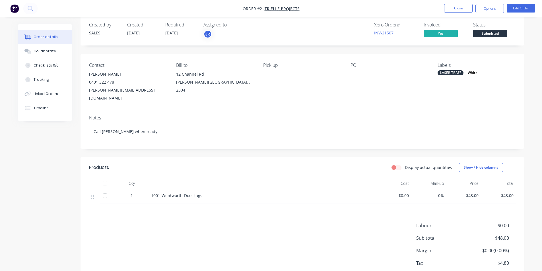
click at [257, 123] on div "Notes Call [PERSON_NAME] when ready." at bounding box center [302, 130] width 444 height 38
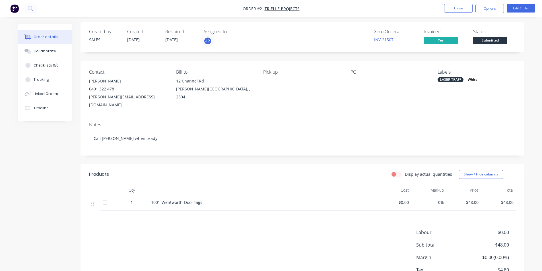
scroll to position [0, 0]
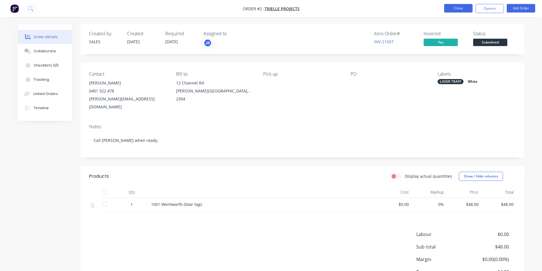
click at [461, 11] on button "Close" at bounding box center [458, 8] width 28 height 9
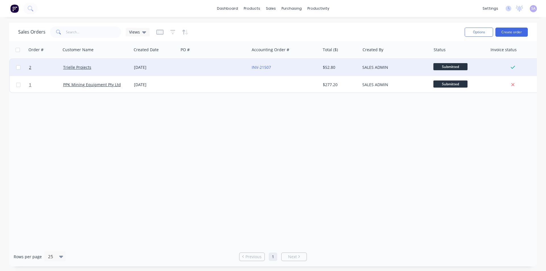
click at [442, 67] on span "Submitted" at bounding box center [450, 66] width 34 height 7
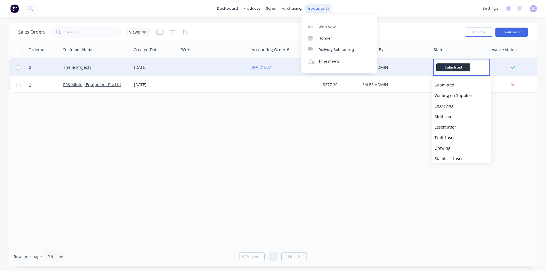
click at [316, 7] on div "productivity" at bounding box center [319, 8] width 28 height 9
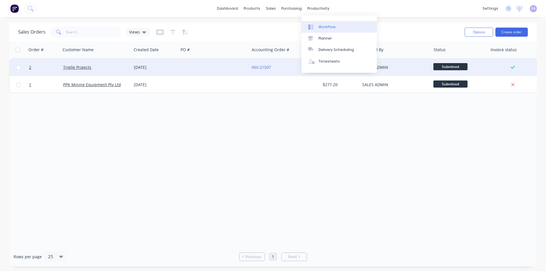
click at [326, 26] on div "Workflow" at bounding box center [327, 26] width 17 height 5
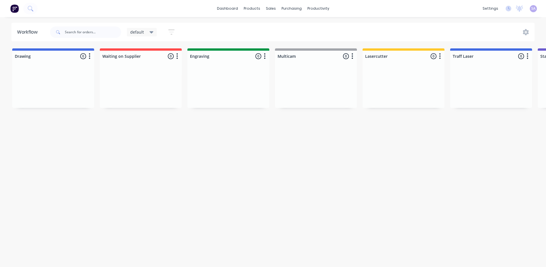
click at [264, 55] on icon "button" at bounding box center [264, 56] width 1 height 6
click at [80, 33] on input "text" at bounding box center [93, 31] width 56 height 11
type input "tri"
click at [150, 32] on icon at bounding box center [152, 32] width 4 height 6
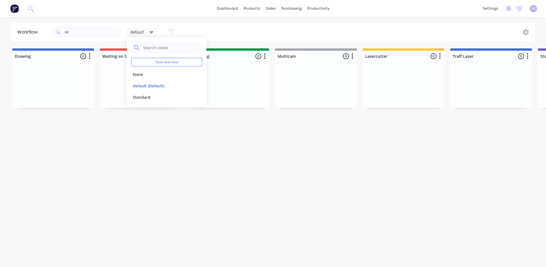
click at [150, 32] on icon at bounding box center [152, 32] width 4 height 6
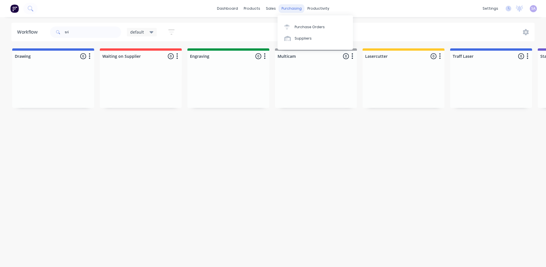
click at [279, 10] on div "purchasing" at bounding box center [292, 8] width 26 height 9
click at [281, 24] on div "Sales Orders" at bounding box center [292, 26] width 23 height 5
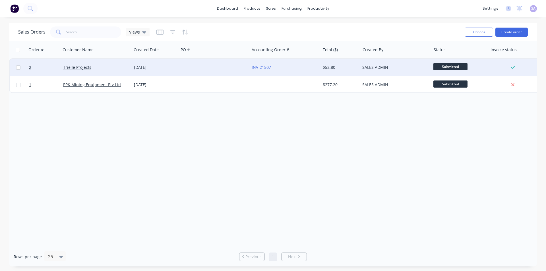
click at [224, 67] on div at bounding box center [214, 67] width 71 height 17
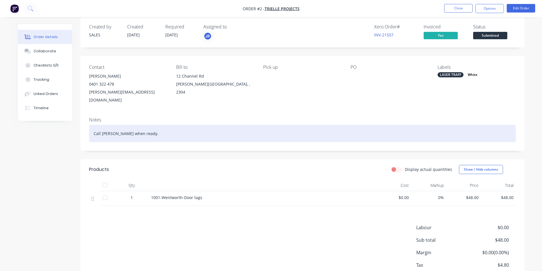
scroll to position [9, 0]
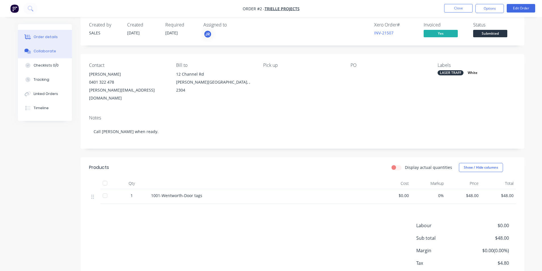
click at [52, 50] on button "Collaborate" at bounding box center [45, 51] width 54 height 14
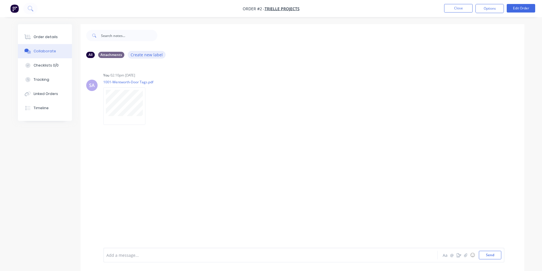
click at [138, 53] on button "Create new label" at bounding box center [147, 55] width 38 height 8
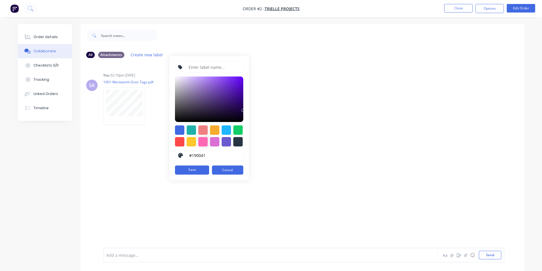
scroll to position [1, 0]
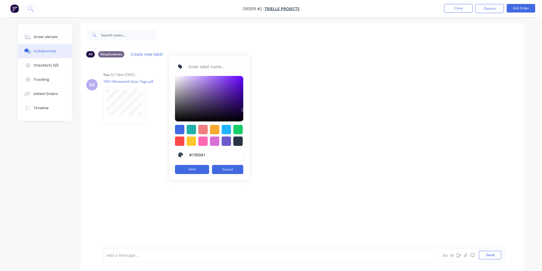
click at [120, 154] on div "SA You 02:10pm [DATE] 1001-Wentworth-Door Tags.pdf Labels Download Delete" at bounding box center [302, 154] width 444 height 185
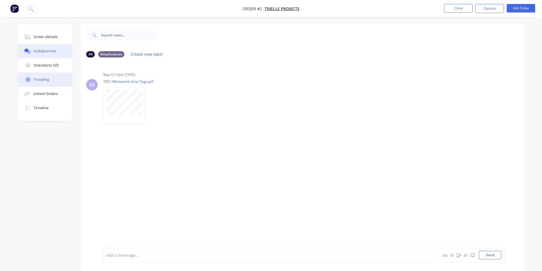
click at [59, 77] on button "Tracking" at bounding box center [45, 80] width 54 height 14
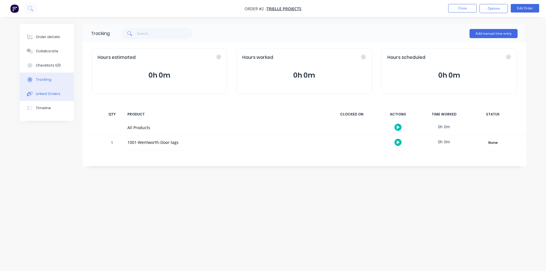
click at [58, 93] on button "Linked Orders" at bounding box center [47, 94] width 54 height 14
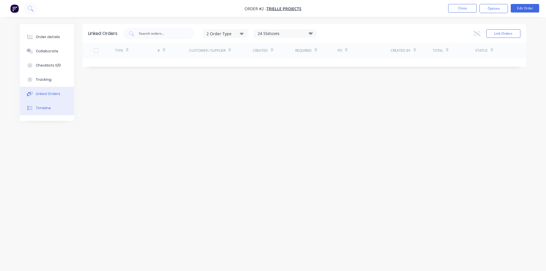
click at [55, 106] on button "Timeline" at bounding box center [47, 108] width 54 height 14
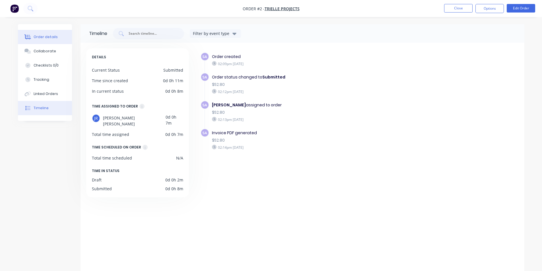
click at [55, 36] on button "Order details" at bounding box center [45, 37] width 54 height 14
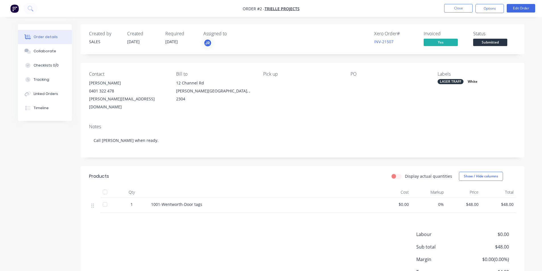
click at [476, 74] on div "Labels LASER TRAFF White" at bounding box center [476, 91] width 78 height 40
click at [485, 79] on div "LASER TRAFF White" at bounding box center [476, 81] width 78 height 5
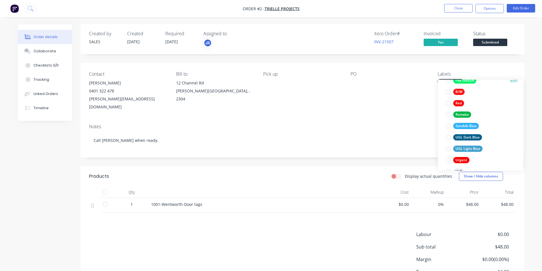
scroll to position [273, 0]
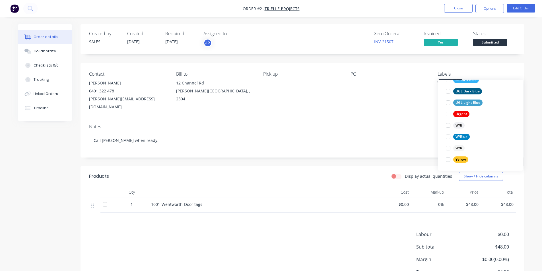
click at [304, 91] on div "Pick up" at bounding box center [302, 91] width 78 height 40
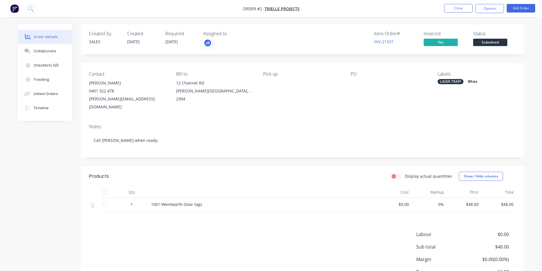
drag, startPoint x: 494, startPoint y: 92, endPoint x: 192, endPoint y: 30, distance: 308.5
click at [494, 92] on div "Labels LASER TRAFF White" at bounding box center [476, 91] width 78 height 40
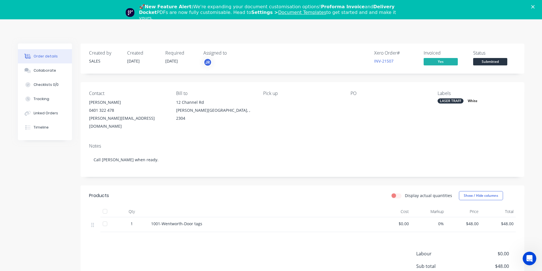
click at [534, 6] on icon "Close" at bounding box center [532, 6] width 3 height 3
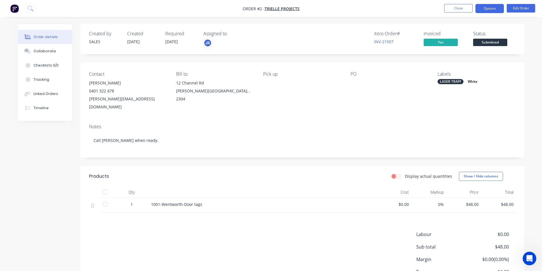
click at [495, 9] on button "Options" at bounding box center [489, 8] width 28 height 9
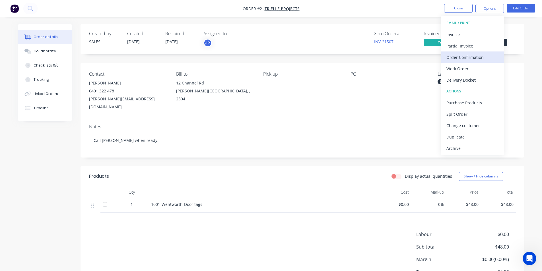
click at [491, 55] on div "Order Confirmation" at bounding box center [472, 57] width 52 height 8
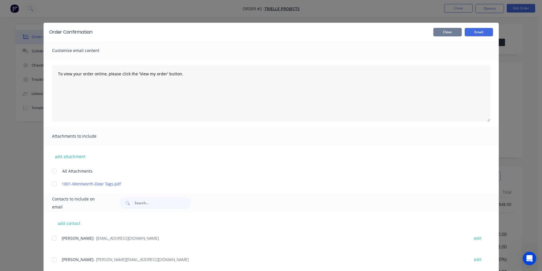
click at [447, 28] on button "Close" at bounding box center [447, 32] width 28 height 9
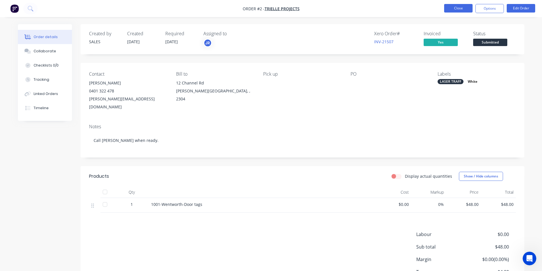
click at [461, 11] on button "Close" at bounding box center [458, 8] width 28 height 9
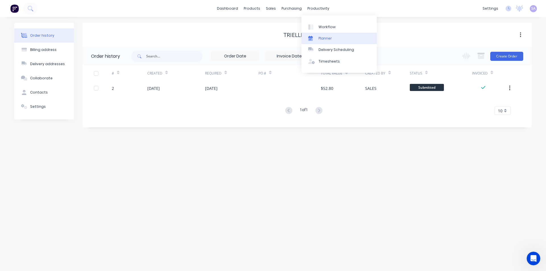
click at [320, 36] on div "Planner" at bounding box center [325, 38] width 13 height 5
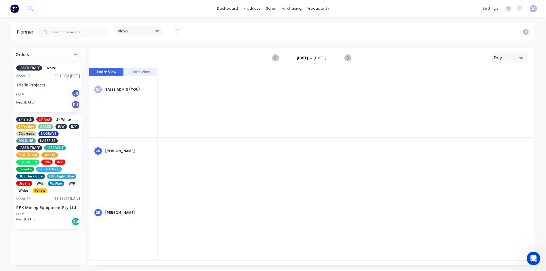
scroll to position [0, 1115]
click at [348, 56] on icon "Next page" at bounding box center [347, 58] width 7 height 7
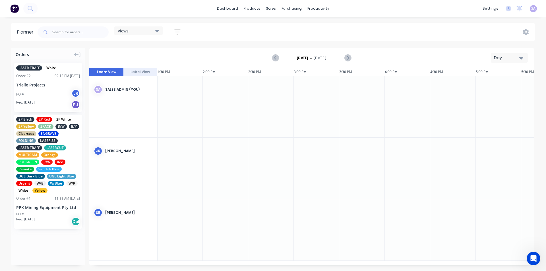
click at [523, 57] on icon "button" at bounding box center [521, 58] width 4 height 6
click at [520, 80] on div "Week" at bounding box center [496, 84] width 56 height 11
click at [140, 68] on button "Label View" at bounding box center [140, 72] width 34 height 9
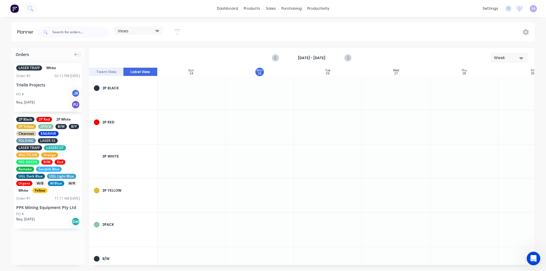
click at [155, 32] on icon at bounding box center [157, 31] width 4 height 6
click at [220, 26] on div "Views Save new view None (Default) edit Standard edit Show/Hide users Show/Hide…" at bounding box center [285, 32] width 498 height 17
click at [58, 212] on div "PO #" at bounding box center [48, 214] width 64 height 5
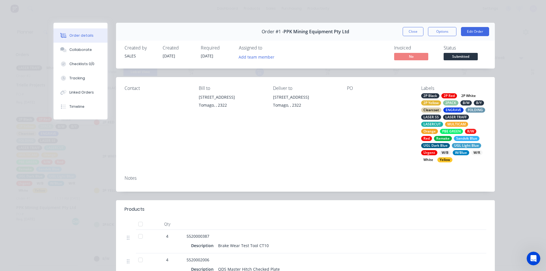
drag, startPoint x: 430, startPoint y: 84, endPoint x: 404, endPoint y: 95, distance: 27.7
click at [404, 95] on div "PO" at bounding box center [379, 124] width 65 height 77
click at [472, 93] on div "2P White" at bounding box center [468, 95] width 19 height 5
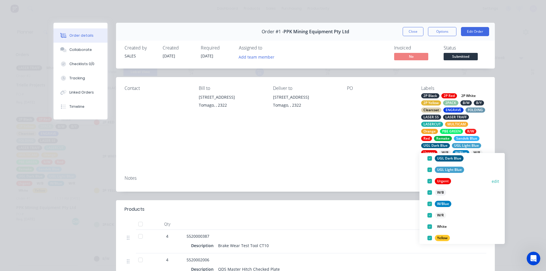
scroll to position [273, 0]
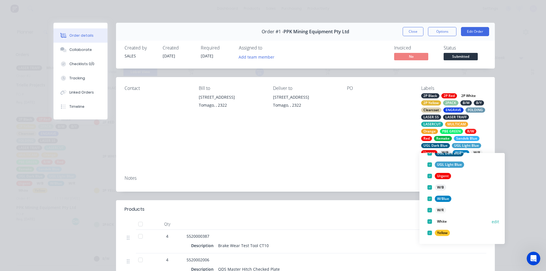
drag, startPoint x: 429, startPoint y: 233, endPoint x: 431, endPoint y: 225, distance: 8.3
click at [429, 231] on div at bounding box center [429, 232] width 11 height 11
drag, startPoint x: 431, startPoint y: 222, endPoint x: 430, endPoint y: 212, distance: 10.2
click at [430, 220] on div at bounding box center [429, 221] width 11 height 11
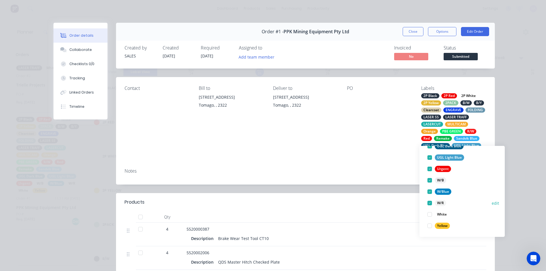
drag, startPoint x: 430, startPoint y: 212, endPoint x: 430, endPoint y: 205, distance: 7.1
click at [430, 210] on div at bounding box center [429, 214] width 11 height 11
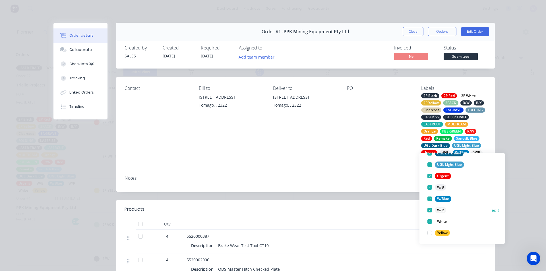
click at [430, 204] on div at bounding box center [429, 209] width 11 height 11
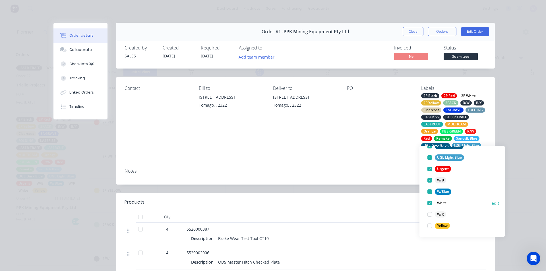
click at [430, 204] on div at bounding box center [429, 202] width 11 height 11
drag, startPoint x: 431, startPoint y: 193, endPoint x: 430, endPoint y: 189, distance: 4.4
click at [430, 190] on div at bounding box center [429, 191] width 11 height 11
click at [430, 179] on div at bounding box center [429, 180] width 11 height 11
click at [429, 168] on div at bounding box center [429, 168] width 11 height 11
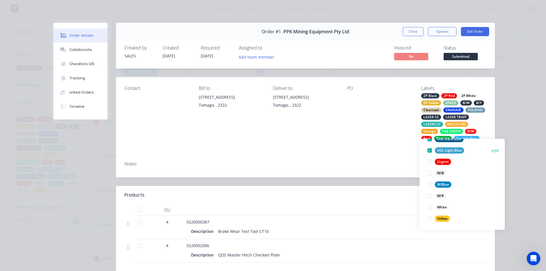
click at [429, 153] on div at bounding box center [429, 150] width 11 height 11
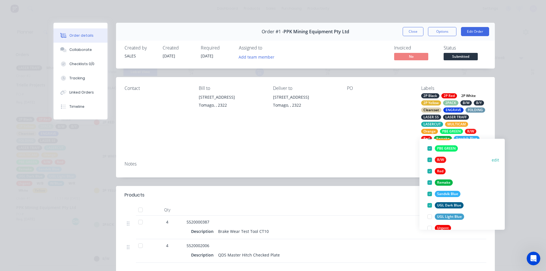
scroll to position [187, 0]
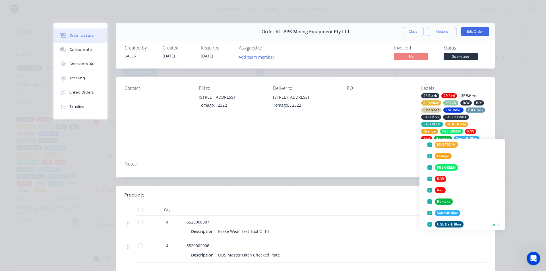
drag, startPoint x: 431, startPoint y: 224, endPoint x: 431, endPoint y: 214, distance: 10.5
click at [431, 223] on div at bounding box center [429, 224] width 11 height 11
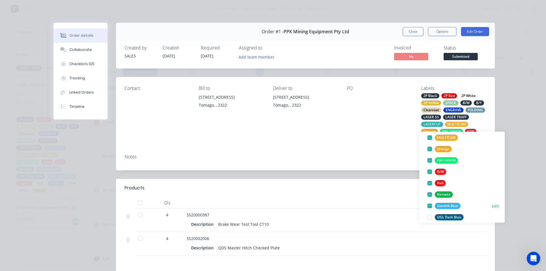
click at [430, 202] on div at bounding box center [429, 205] width 11 height 11
click at [431, 192] on div at bounding box center [429, 194] width 11 height 11
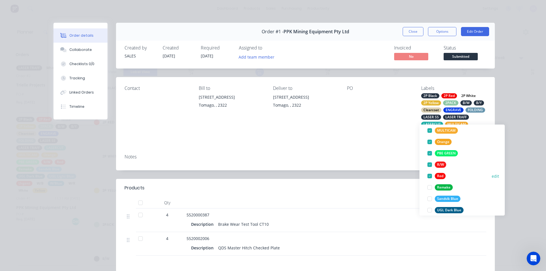
click at [427, 179] on div at bounding box center [429, 175] width 11 height 11
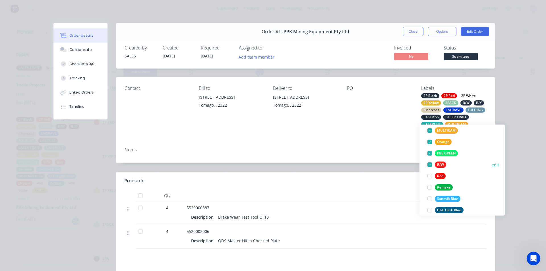
click at [430, 162] on div at bounding box center [429, 164] width 11 height 11
click at [430, 151] on div at bounding box center [429, 153] width 11 height 11
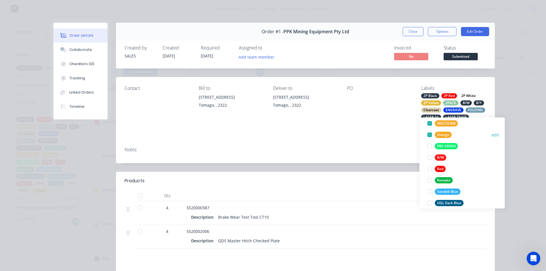
click at [431, 135] on div at bounding box center [429, 134] width 11 height 11
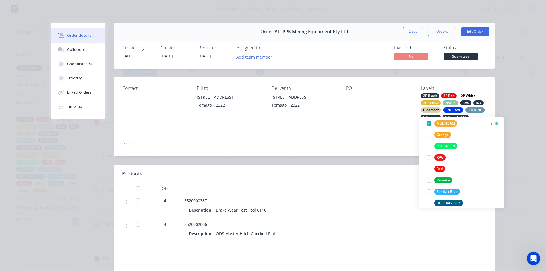
click at [430, 123] on div at bounding box center [428, 123] width 11 height 11
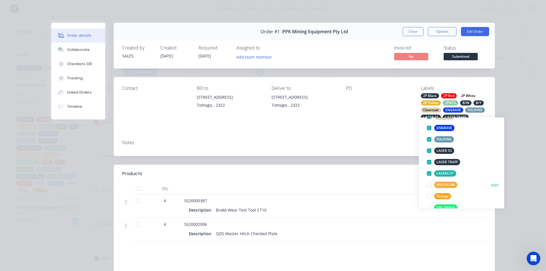
scroll to position [131, 0]
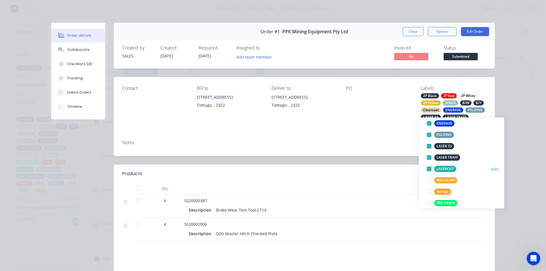
click at [430, 168] on div at bounding box center [428, 168] width 11 height 11
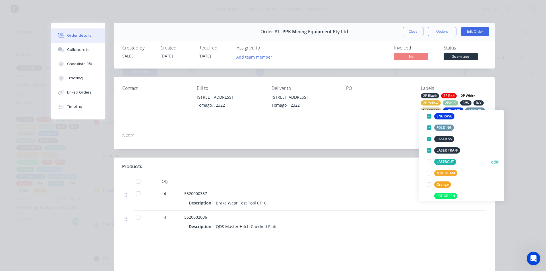
click at [429, 162] on div at bounding box center [428, 161] width 11 height 11
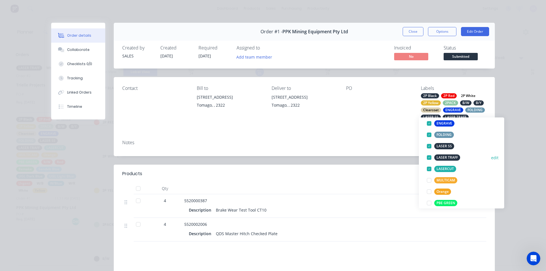
click at [430, 156] on div at bounding box center [428, 157] width 11 height 11
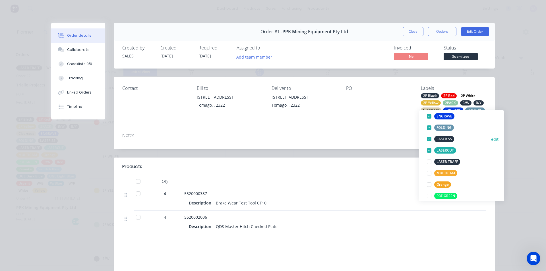
click at [430, 139] on div at bounding box center [428, 138] width 11 height 11
click at [431, 130] on div at bounding box center [428, 127] width 11 height 11
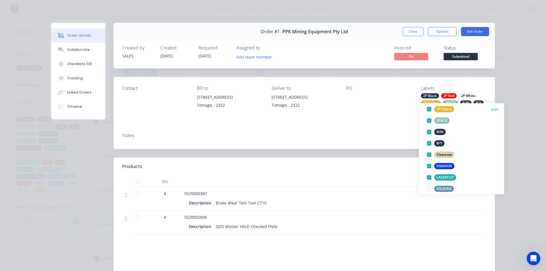
scroll to position [45, 0]
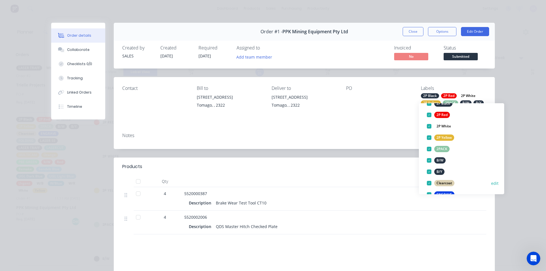
click at [430, 183] on div at bounding box center [428, 182] width 11 height 11
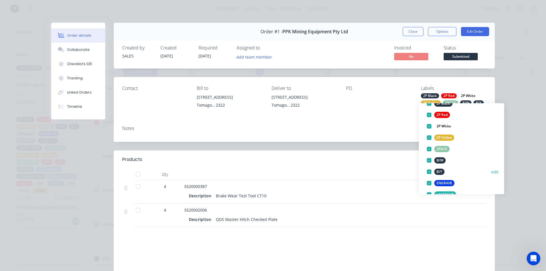
click at [429, 172] on div at bounding box center [428, 171] width 11 height 11
click at [428, 161] on div at bounding box center [428, 160] width 11 height 11
click at [428, 147] on div at bounding box center [428, 148] width 11 height 11
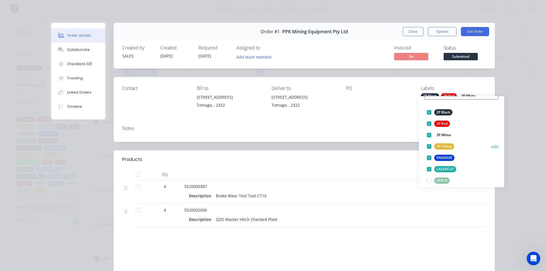
scroll to position [17, 0]
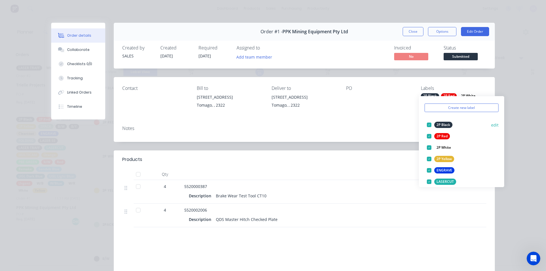
click at [430, 127] on div at bounding box center [428, 124] width 11 height 11
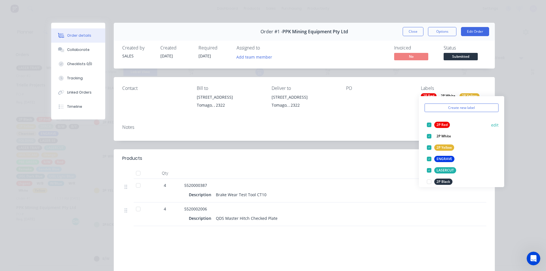
click at [429, 124] on div at bounding box center [428, 124] width 11 height 11
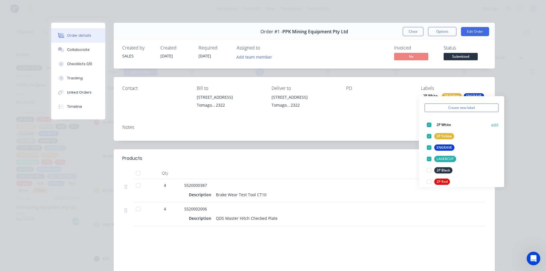
click at [429, 123] on div at bounding box center [428, 124] width 11 height 11
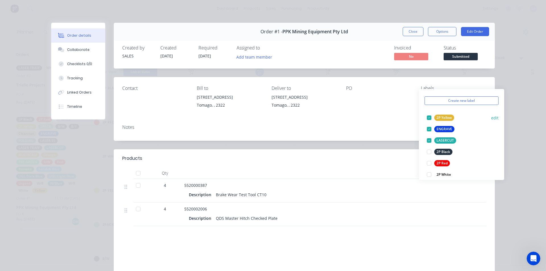
click at [429, 116] on div at bounding box center [428, 117] width 11 height 11
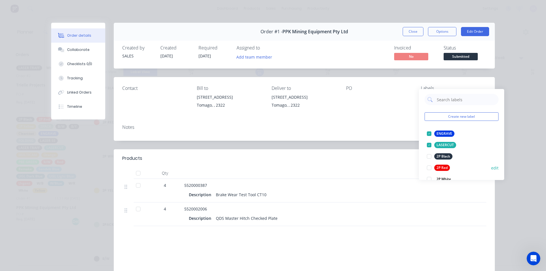
scroll to position [0, 0]
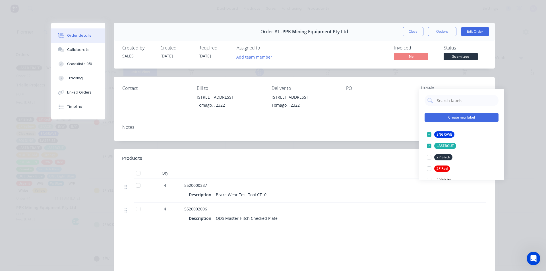
click at [462, 116] on button "Create new label" at bounding box center [462, 117] width 74 height 9
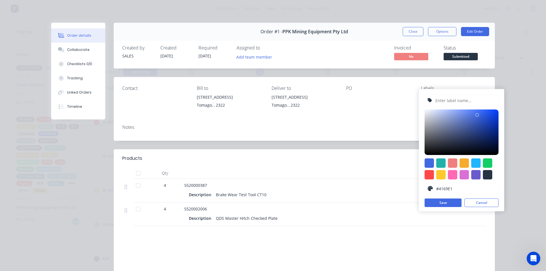
click at [448, 102] on input "text" at bounding box center [465, 100] width 61 height 11
type input "Black"
click at [488, 173] on div at bounding box center [487, 174] width 9 height 9
type input "#000000"
drag, startPoint x: 456, startPoint y: 141, endPoint x: 501, endPoint y: 160, distance: 48.4
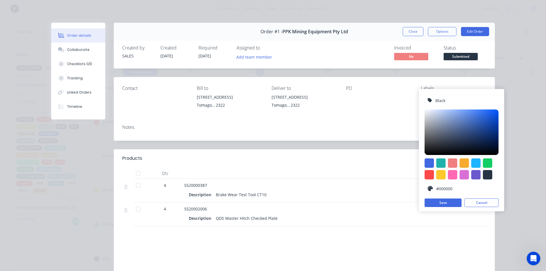
click at [501, 160] on div "Black #000000 hex #000000 Save Cancel" at bounding box center [461, 150] width 85 height 122
click at [448, 205] on button "Save" at bounding box center [443, 203] width 37 height 9
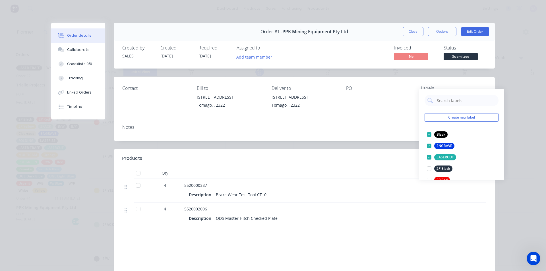
click at [448, 207] on div "Products Qty 4 5520000387 Description Brake Wear Test Tool CT10 4 5520002006 De…" at bounding box center [304, 233] width 381 height 169
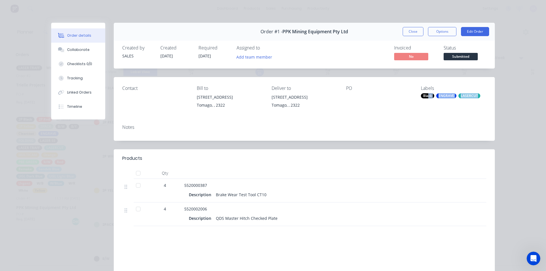
drag, startPoint x: 426, startPoint y: 85, endPoint x: 479, endPoint y: 88, distance: 53.2
click at [479, 93] on div "Black ENGRAVE LASERCUT" at bounding box center [453, 95] width 65 height 5
click at [481, 89] on div "Labels Black ENGRAVE LASERCUT" at bounding box center [453, 99] width 65 height 26
click at [465, 93] on div "LASERCUT" at bounding box center [469, 95] width 22 height 5
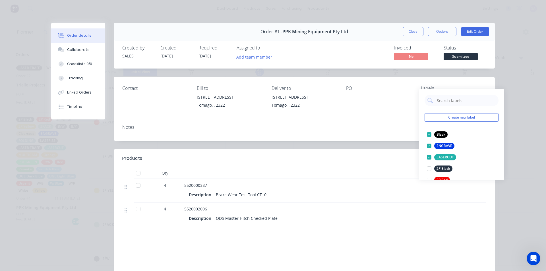
click at [378, 106] on div "Contact Bill to 13B Old Punt Road Tomago, , 2322 Deliver to 13B Old Punt Road T…" at bounding box center [304, 98] width 381 height 43
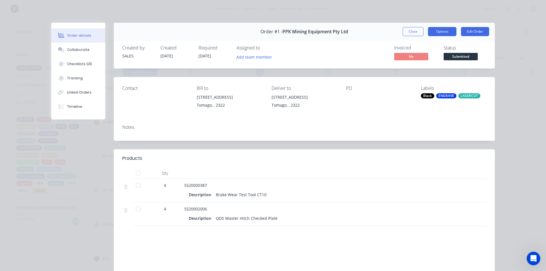
click at [445, 32] on button "Options" at bounding box center [442, 31] width 28 height 9
click at [416, 30] on button "Close" at bounding box center [413, 31] width 21 height 9
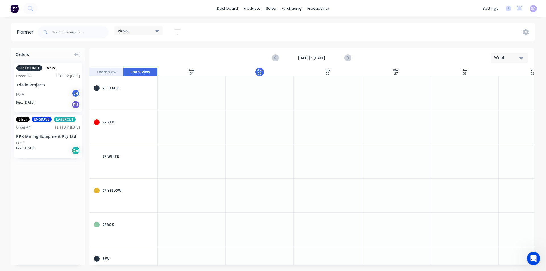
click at [107, 68] on button "Team View" at bounding box center [106, 72] width 34 height 9
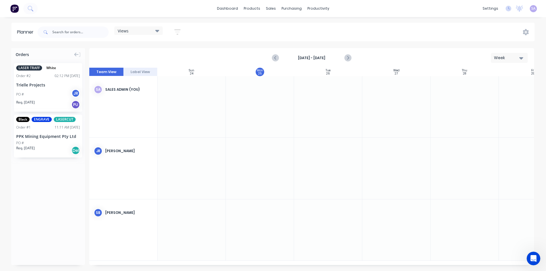
scroll to position [0, 0]
click at [346, 55] on icon "Next page" at bounding box center [347, 58] width 7 height 7
click at [279, 55] on icon "Previous page" at bounding box center [275, 58] width 7 height 7
